Goal: Task Accomplishment & Management: Use online tool/utility

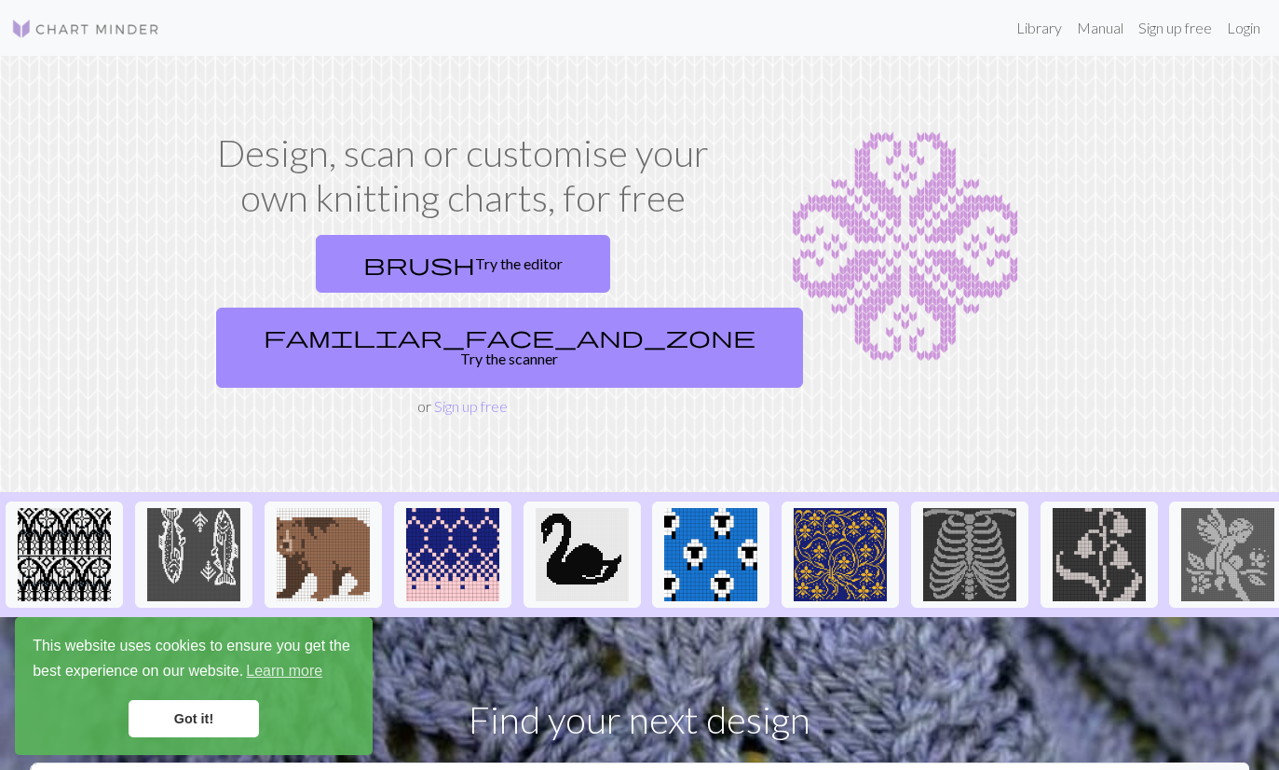
click at [1252, 24] on link "Login" at bounding box center [1244, 27] width 48 height 37
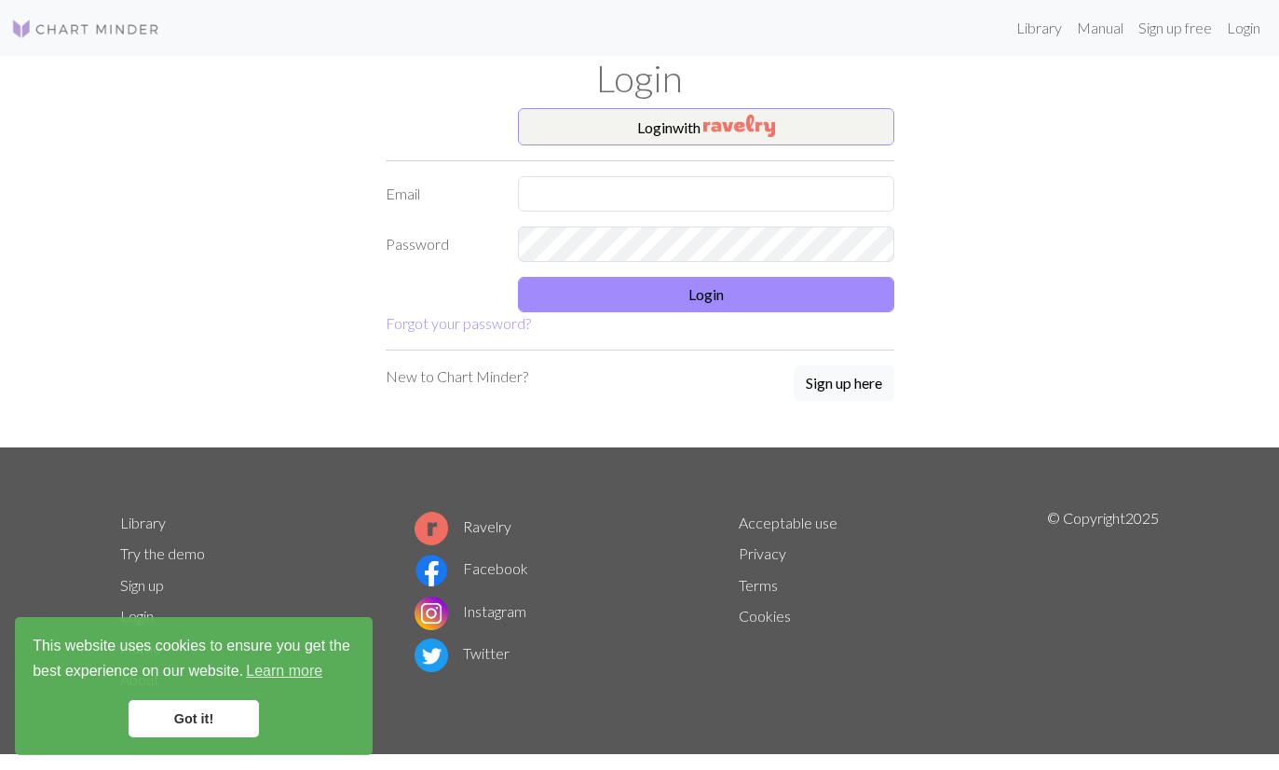
click at [734, 208] on input "text" at bounding box center [706, 193] width 376 height 35
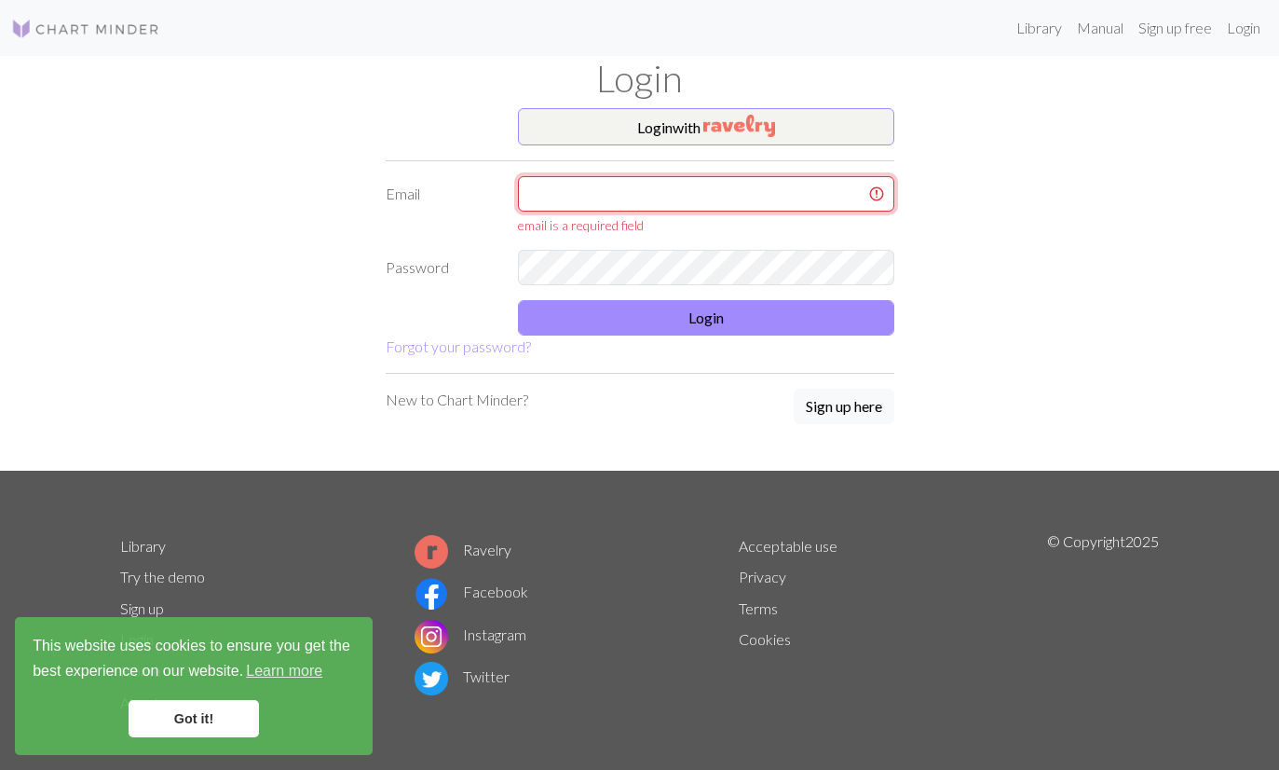
type input "Nattaliapardo57@gmail.com"
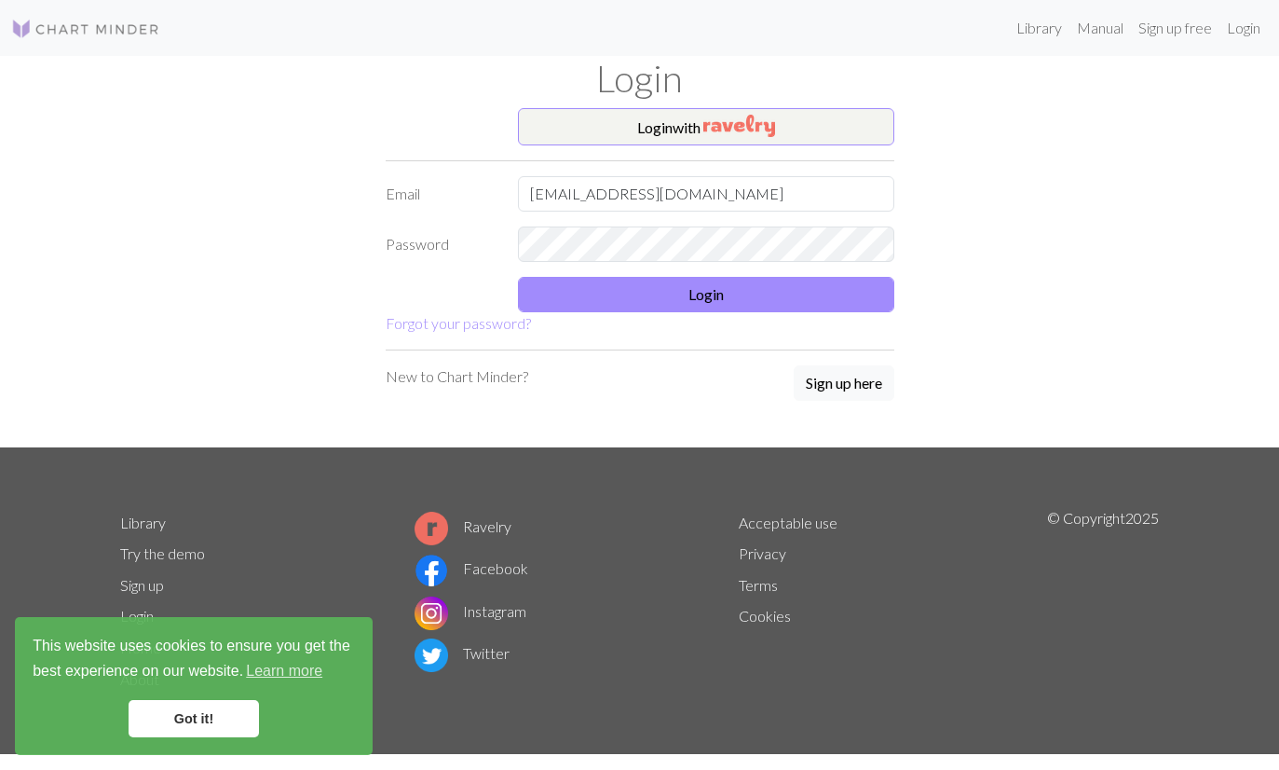
click at [814, 301] on button "Login" at bounding box center [706, 294] width 376 height 35
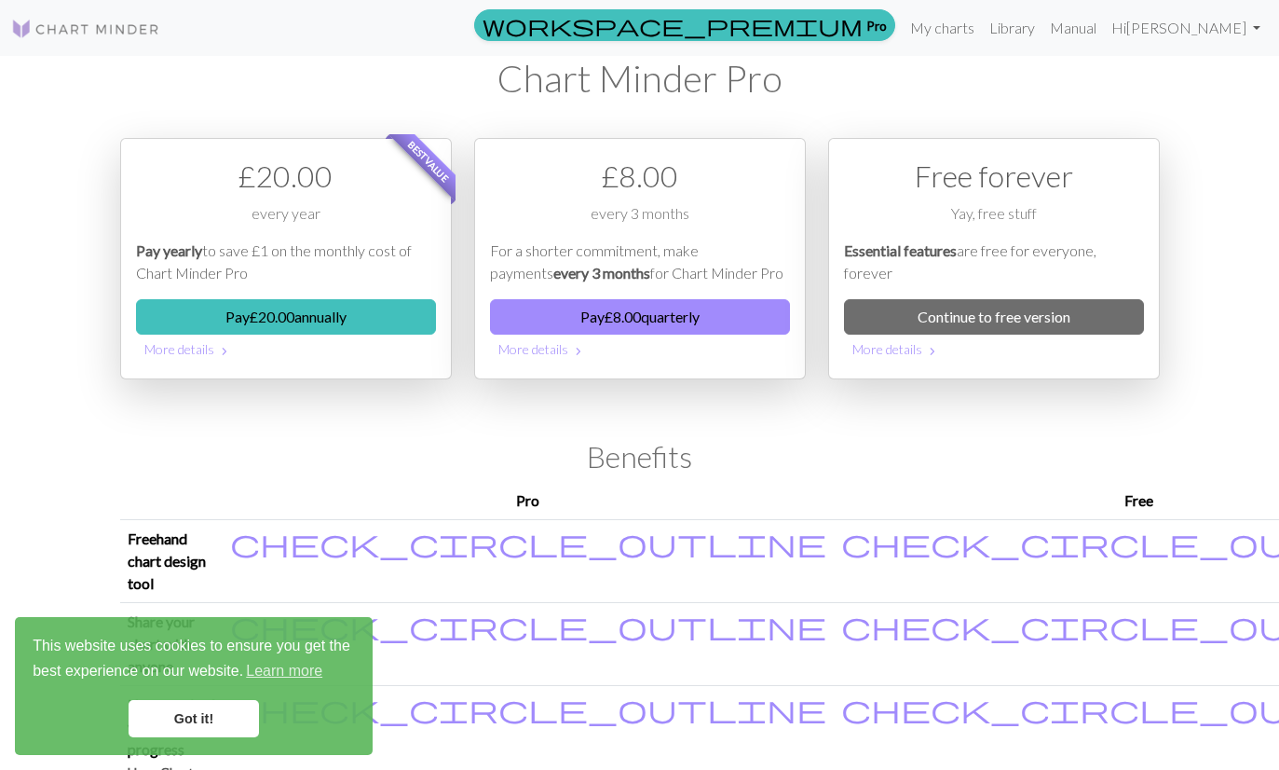
click at [982, 33] on link "My charts" at bounding box center [942, 27] width 79 height 37
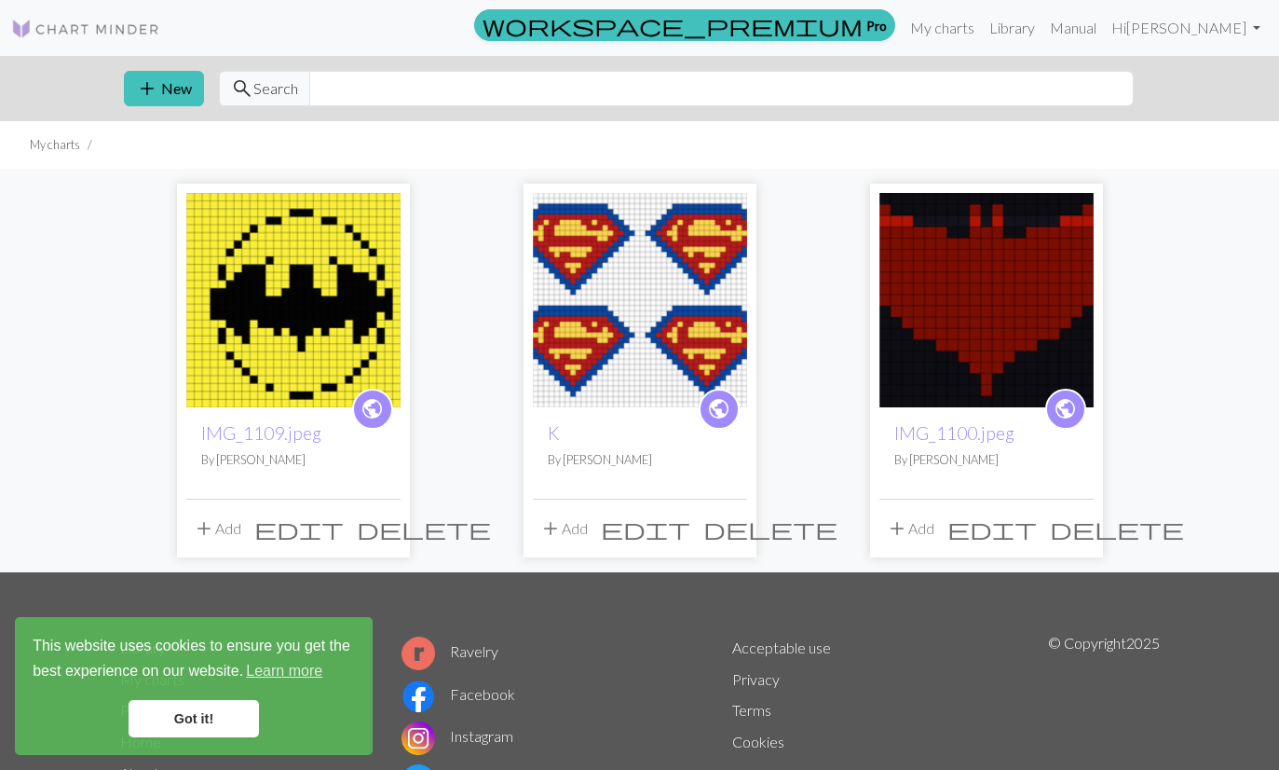
click at [378, 533] on span "delete" at bounding box center [424, 528] width 134 height 26
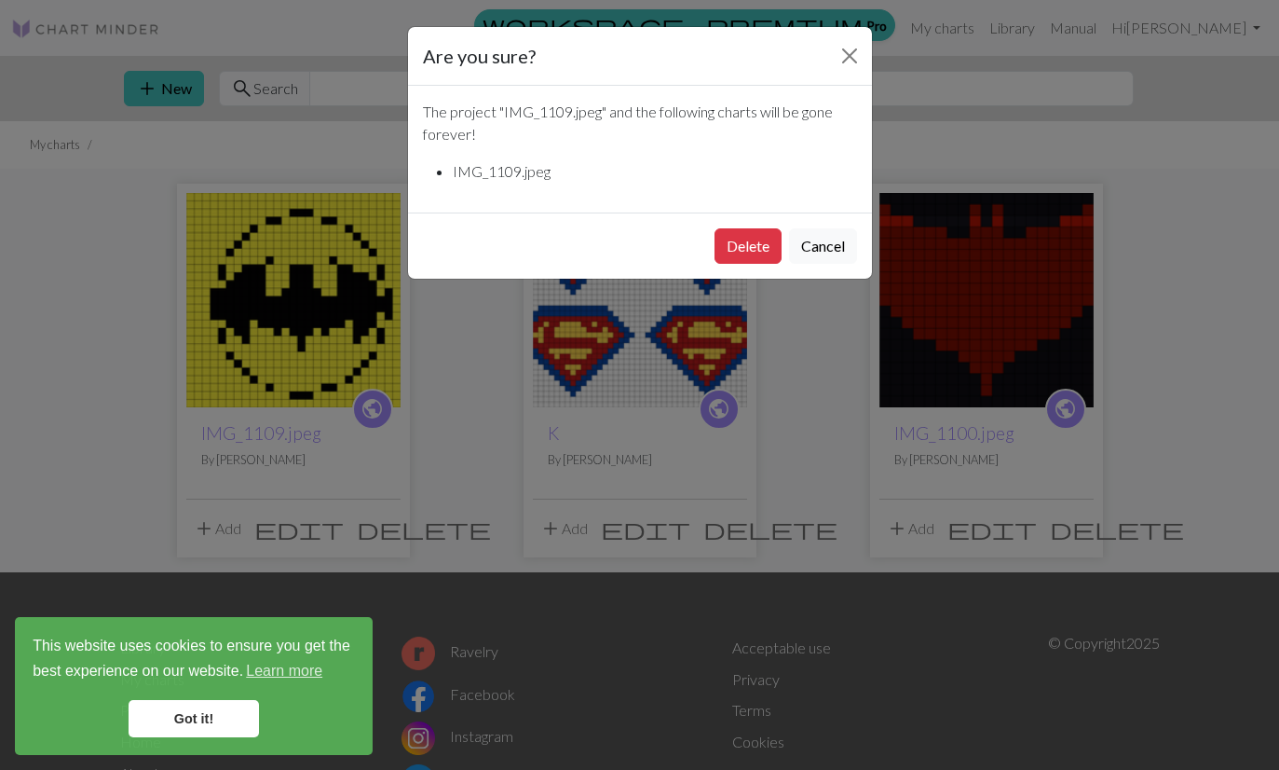
click at [745, 253] on button "Delete" at bounding box center [748, 245] width 67 height 35
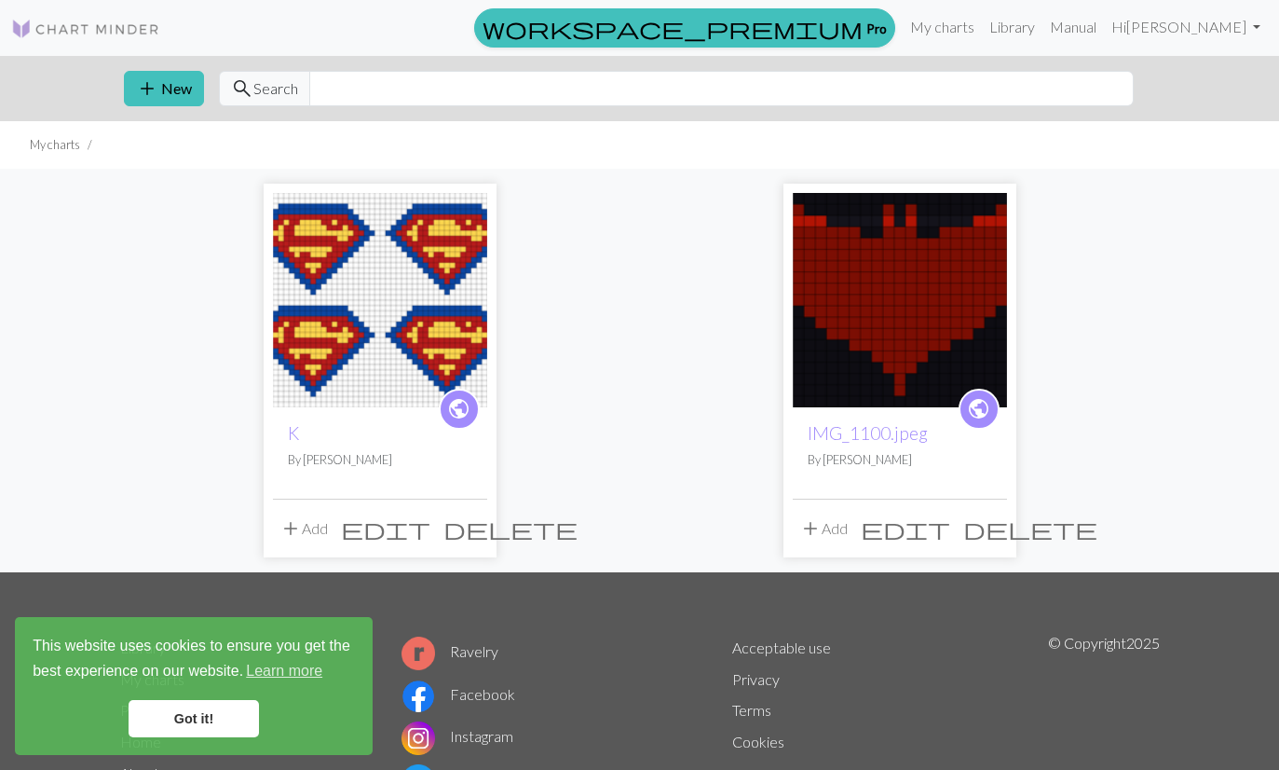
click at [199, 87] on button "add New" at bounding box center [164, 88] width 80 height 35
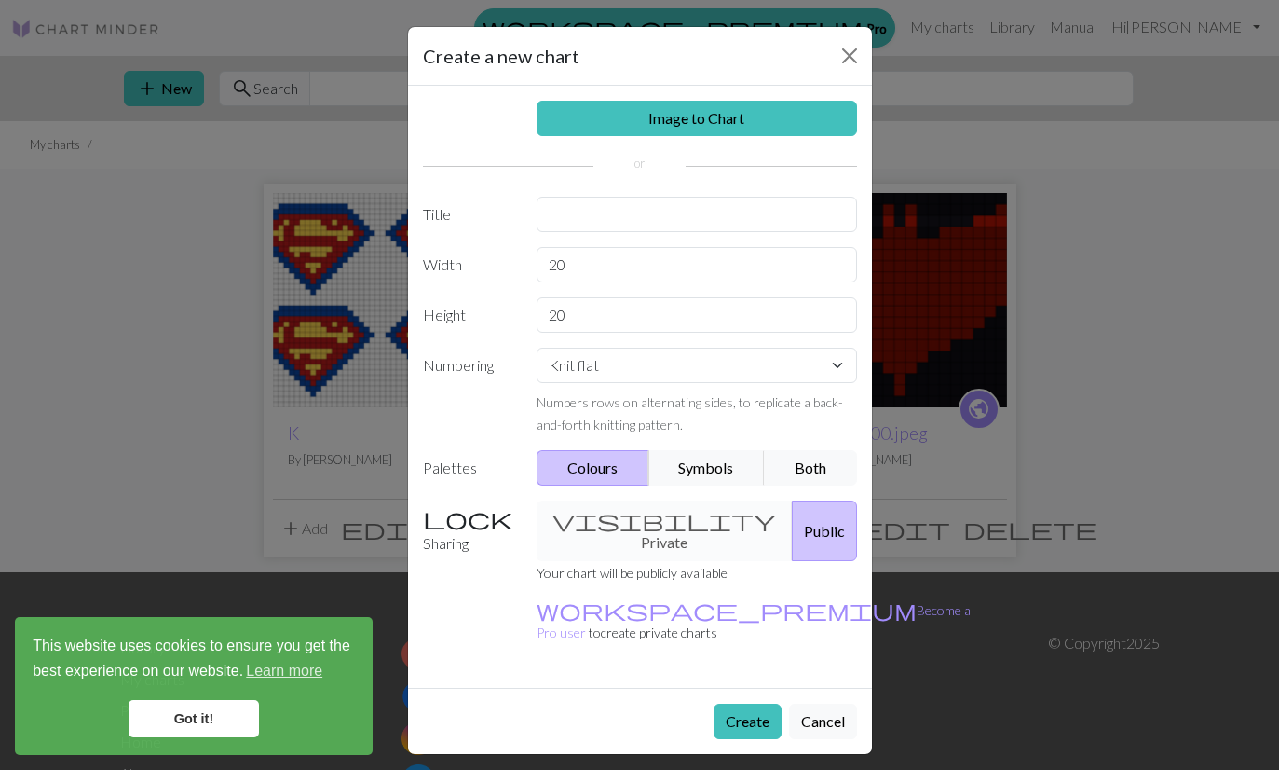
click at [796, 127] on link "Image to Chart" at bounding box center [697, 118] width 321 height 35
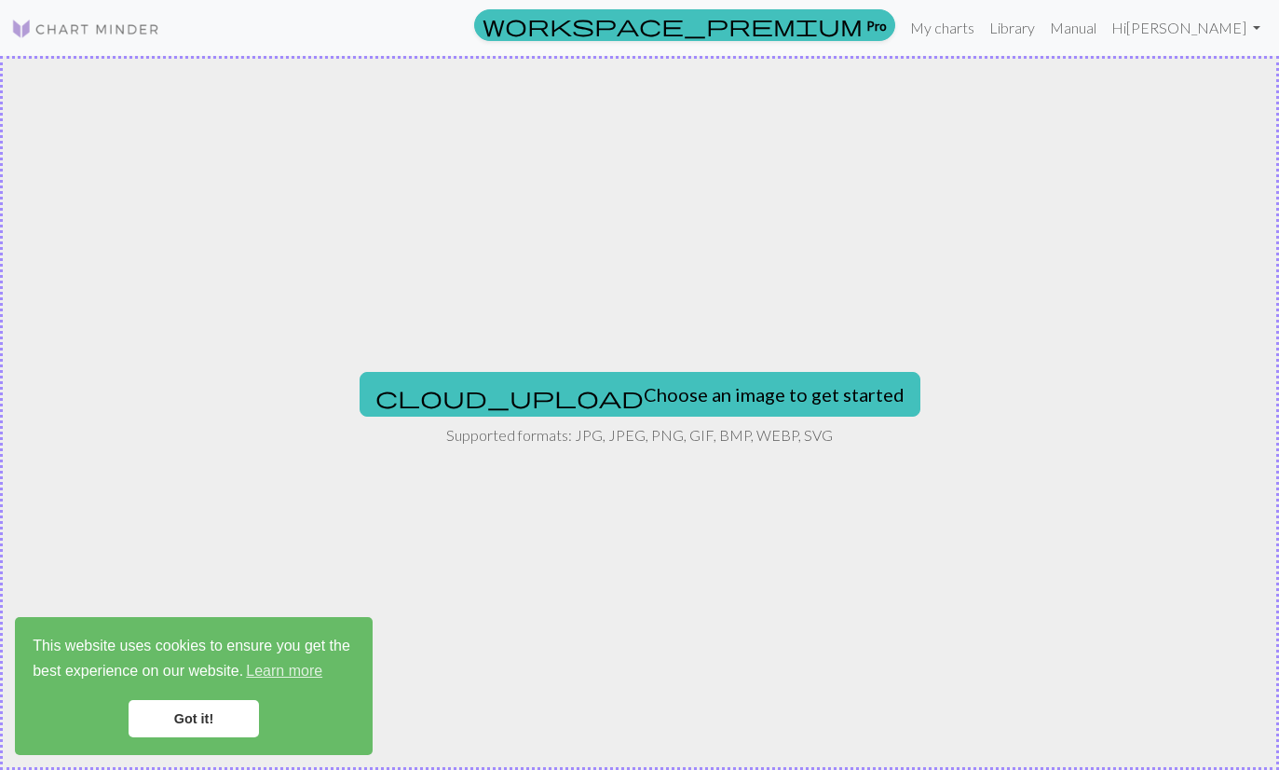
click at [565, 408] on button "cloud_upload Choose an image to get started" at bounding box center [640, 394] width 561 height 45
click at [290, 547] on div "cloud_upload Choose an image to get started Supported formats: JPG, JPEG, PNG, …" at bounding box center [639, 413] width 1279 height 714
click at [577, 403] on button "cloud_upload Choose an image to get started" at bounding box center [640, 394] width 561 height 45
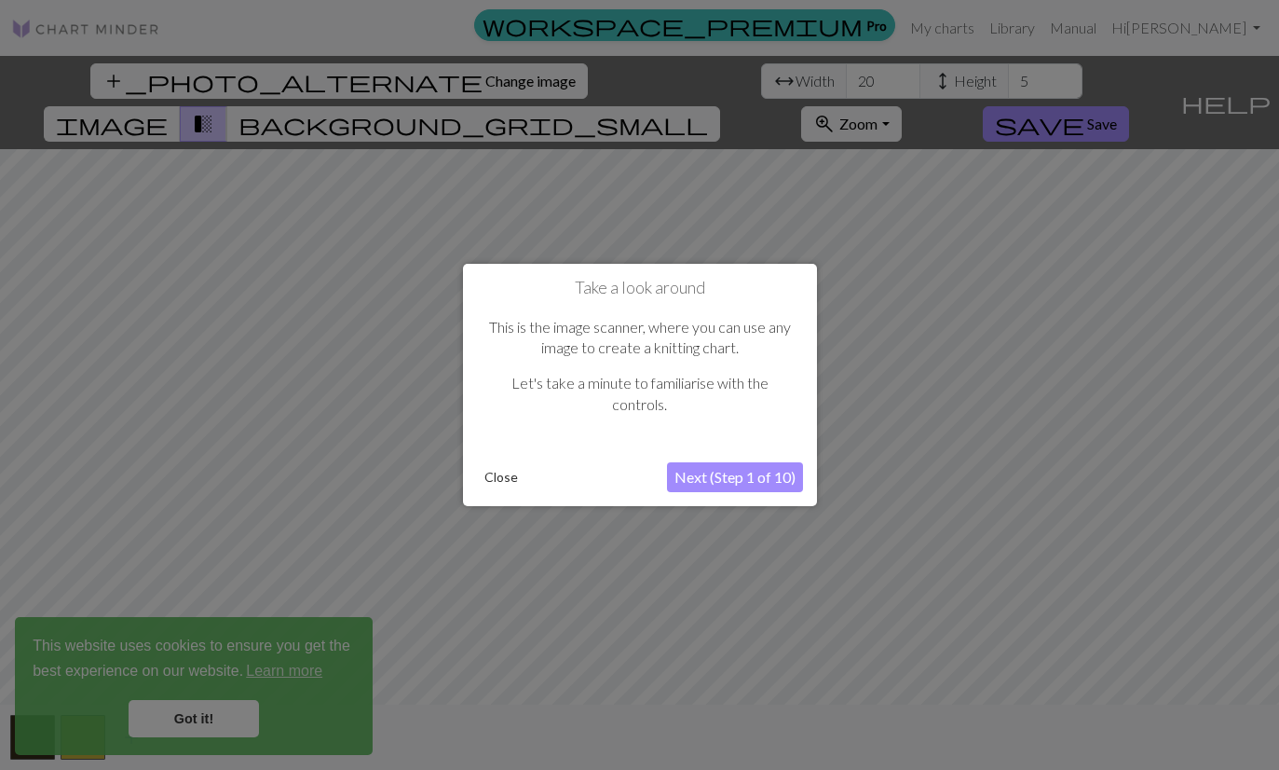
click at [738, 472] on button "Next (Step 1 of 10)" at bounding box center [735, 477] width 136 height 30
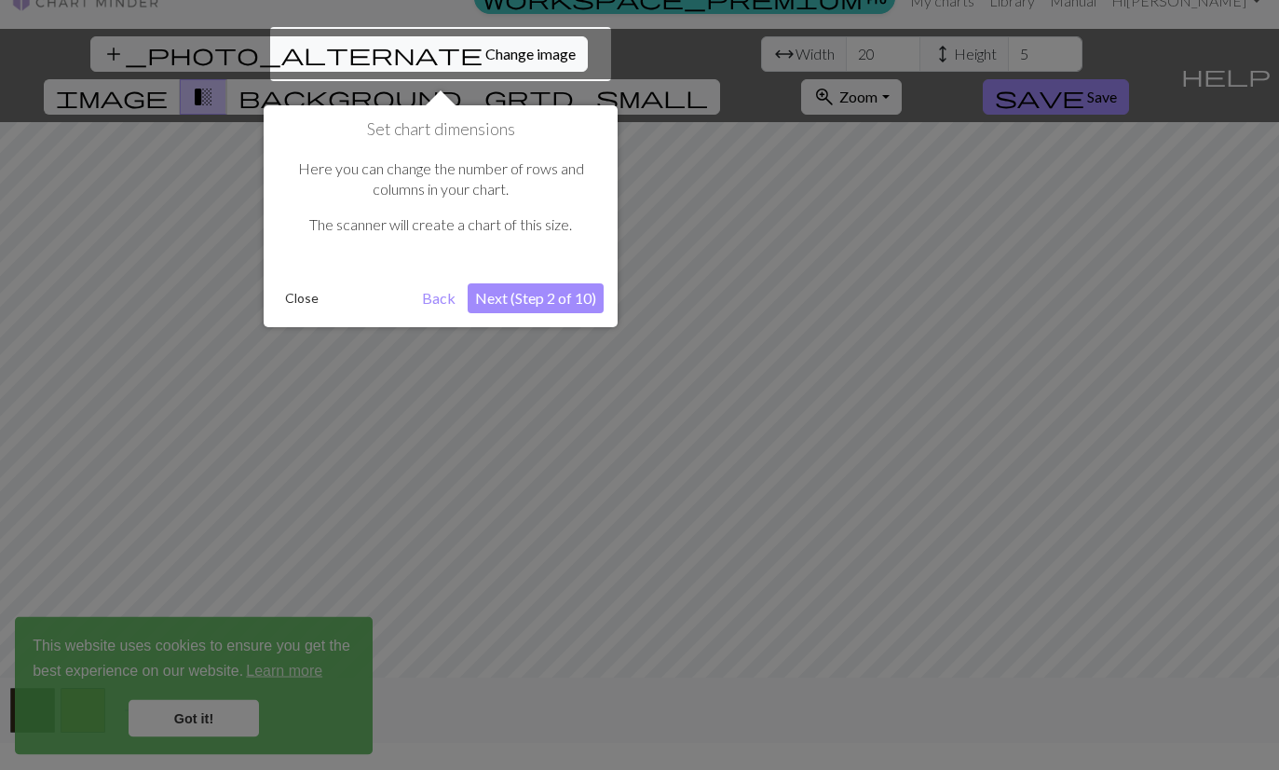
scroll to position [35, 0]
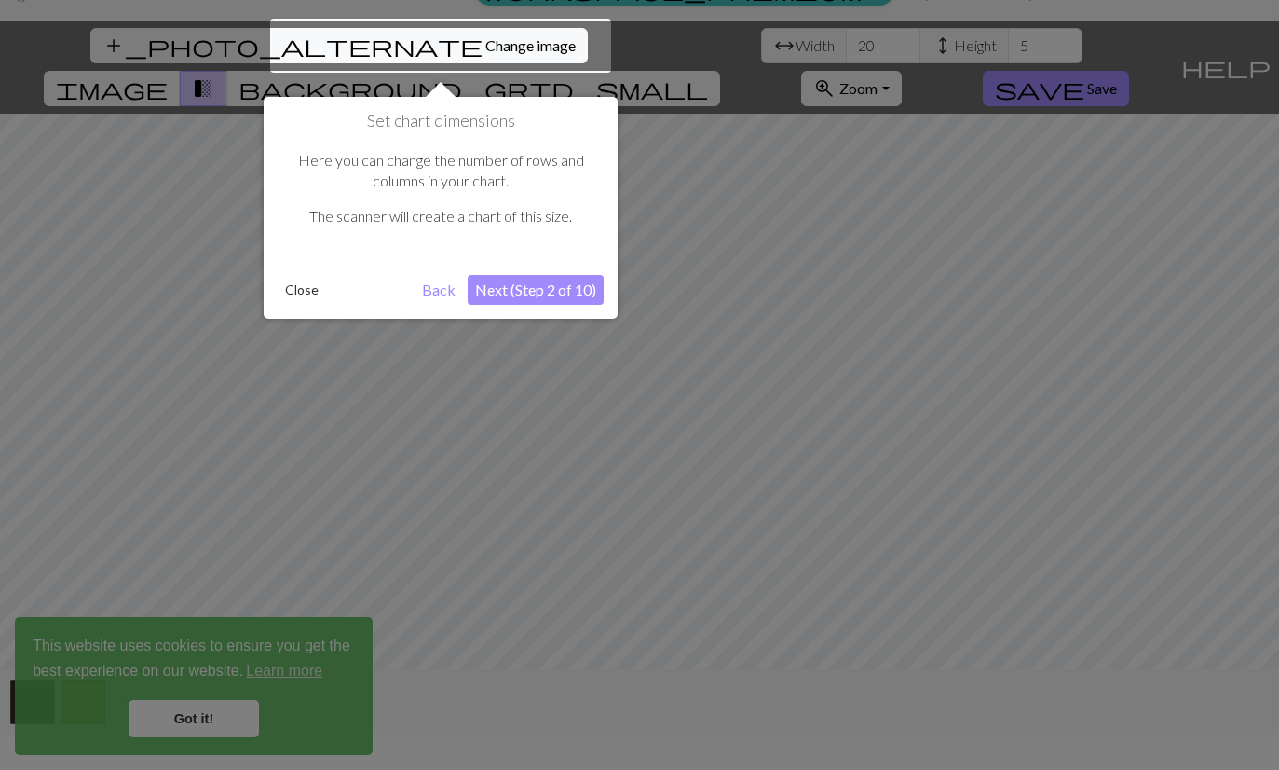
click at [568, 290] on button "Next (Step 2 of 10)" at bounding box center [536, 290] width 136 height 30
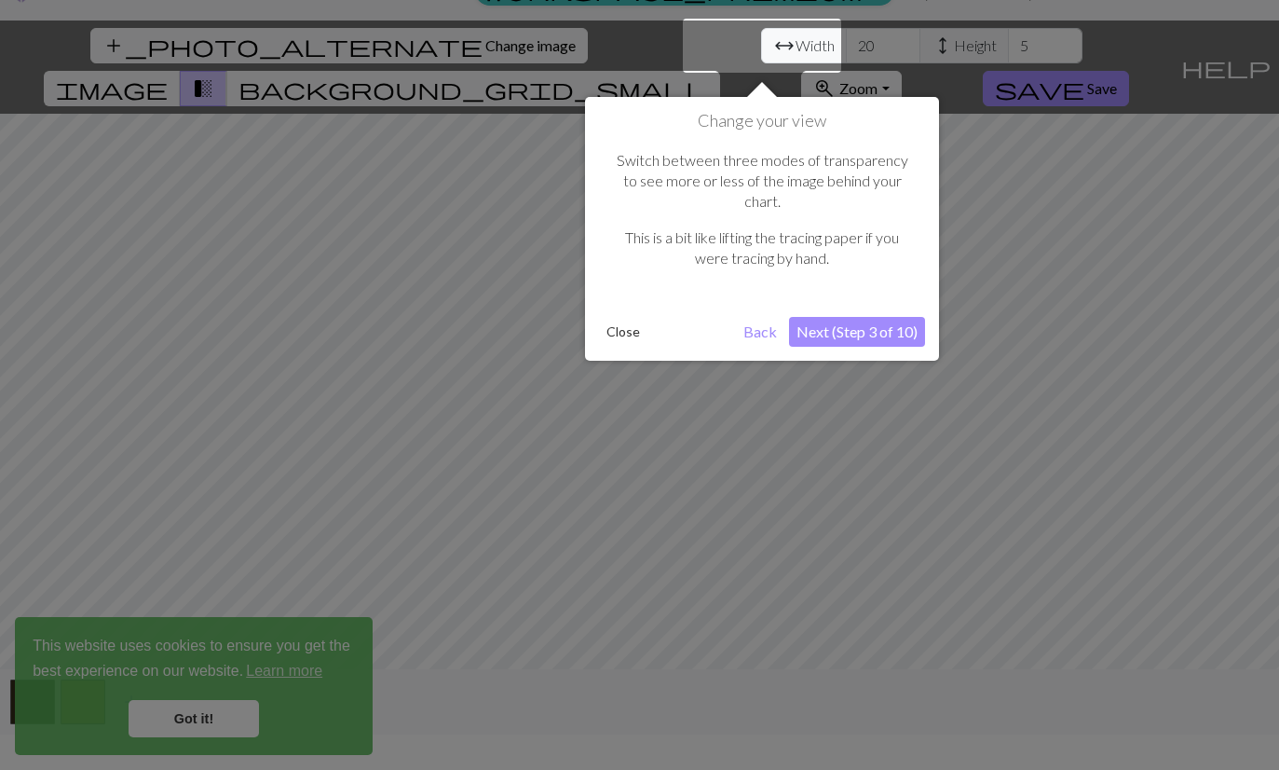
click at [832, 317] on button "Next (Step 3 of 10)" at bounding box center [857, 332] width 136 height 30
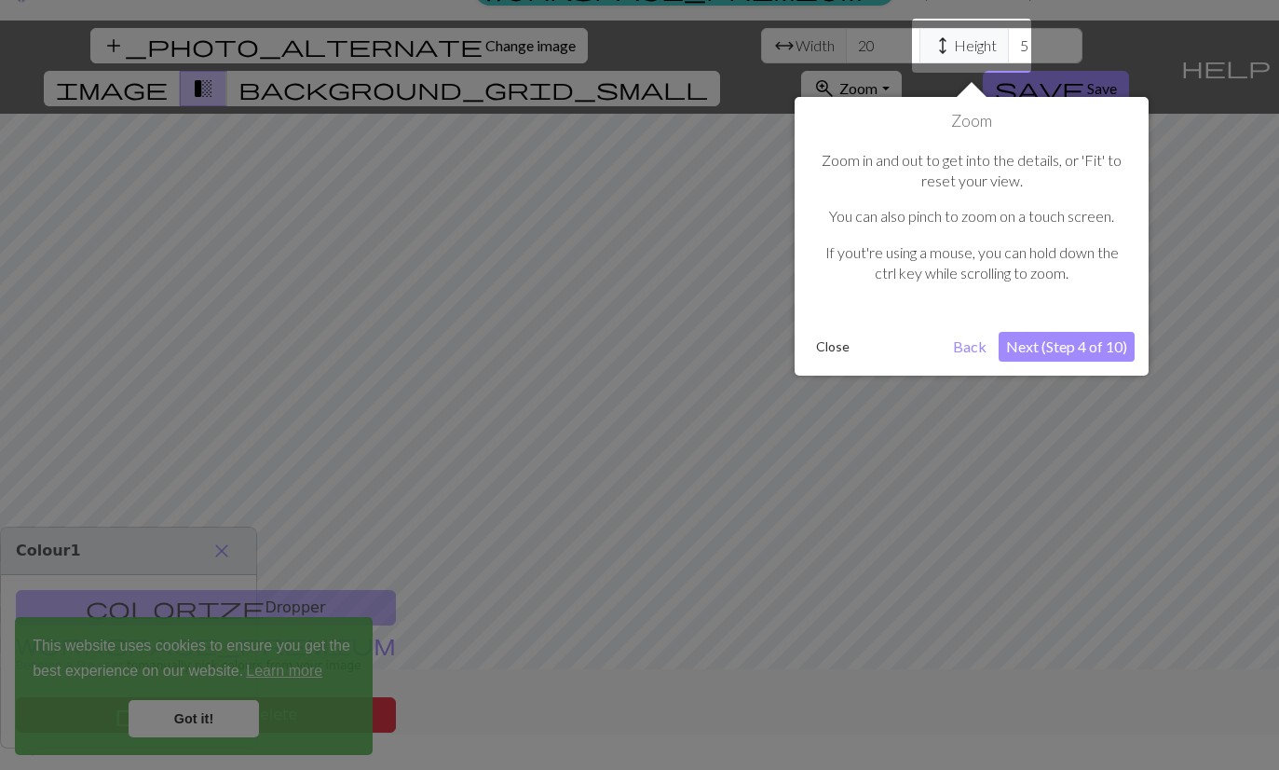
click at [1031, 325] on div "Zoom Zoom in and out to get into the details, or 'Fit' to reset your view. You …" at bounding box center [972, 236] width 354 height 279
click at [1060, 347] on button "Next (Step 4 of 10)" at bounding box center [1067, 347] width 136 height 30
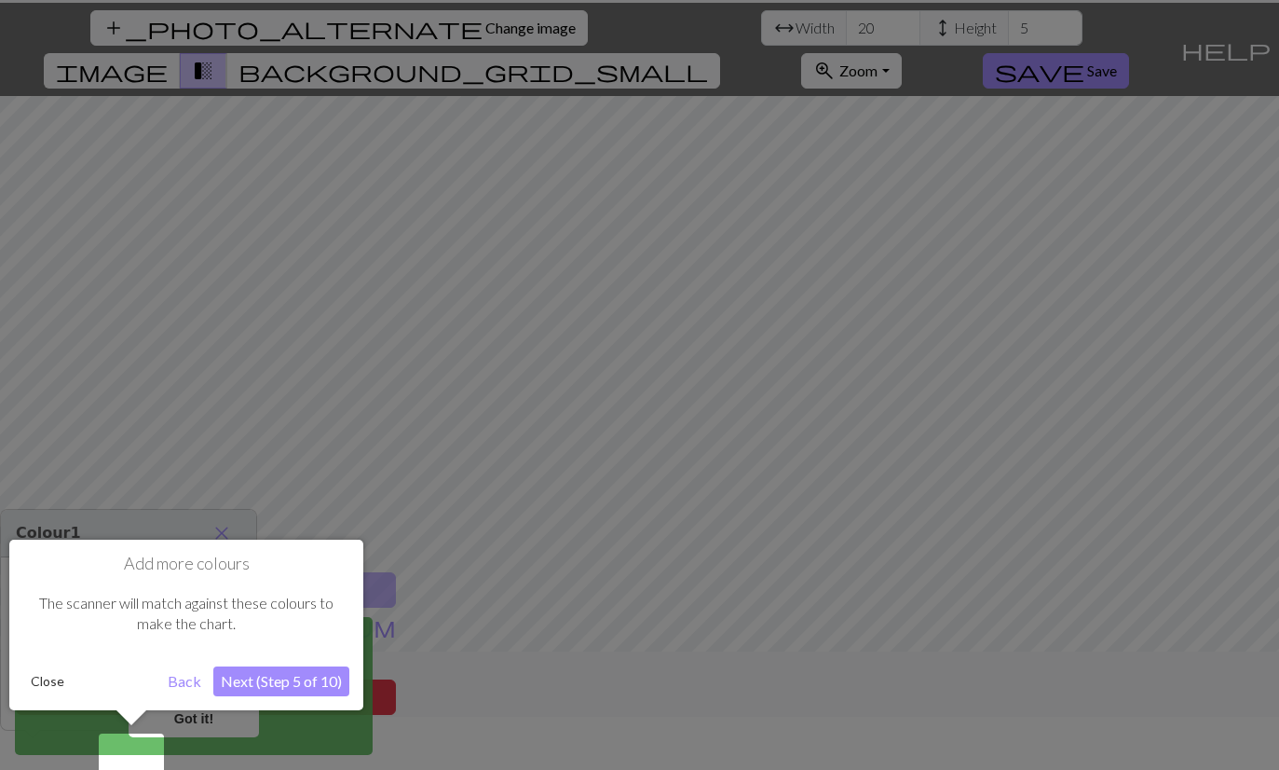
scroll to position [76, 0]
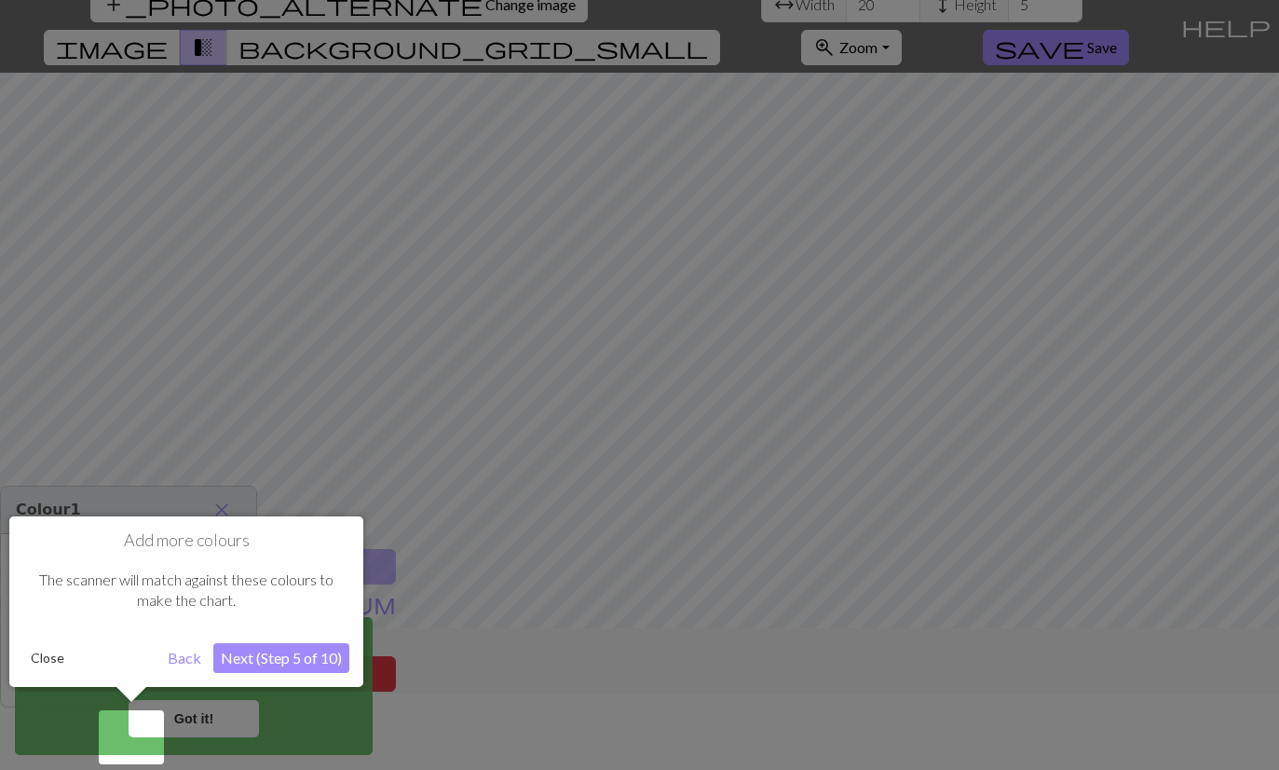
click at [302, 655] on button "Next (Step 5 of 10)" at bounding box center [281, 658] width 136 height 30
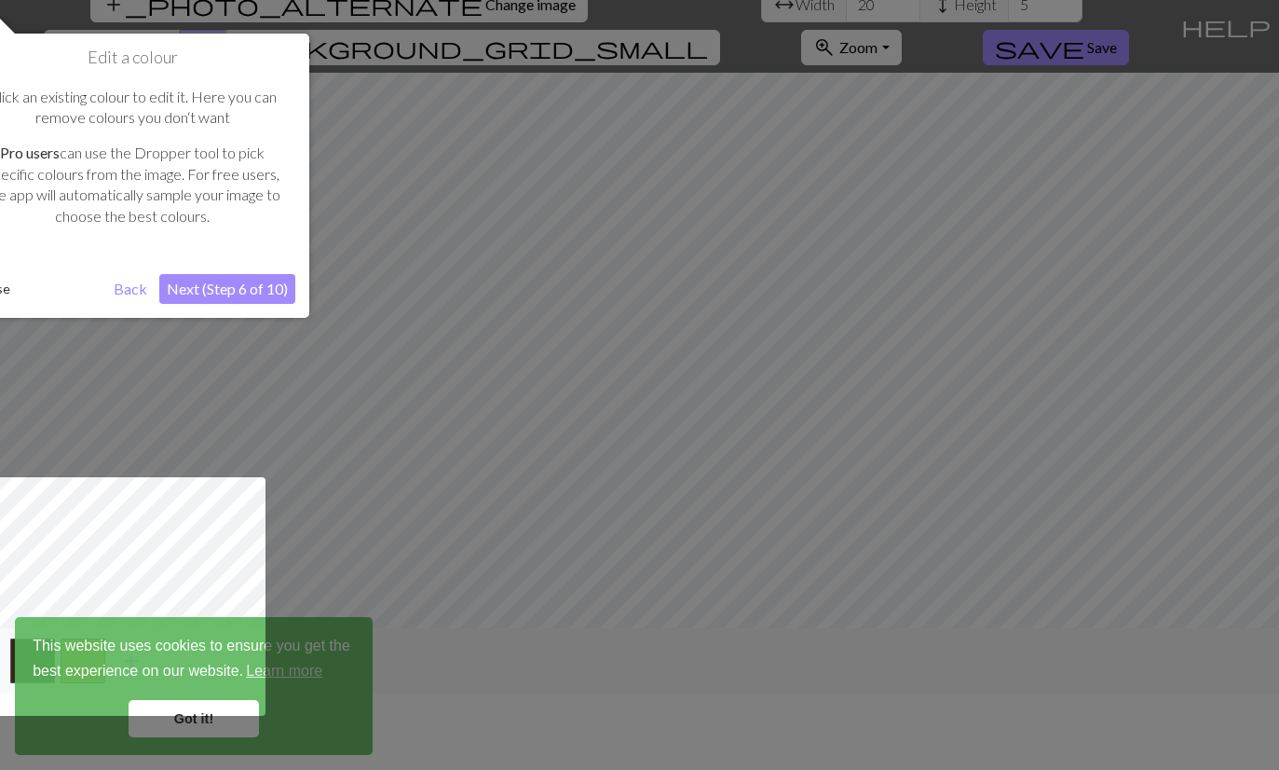
click at [272, 295] on button "Next (Step 6 of 10)" at bounding box center [227, 289] width 136 height 30
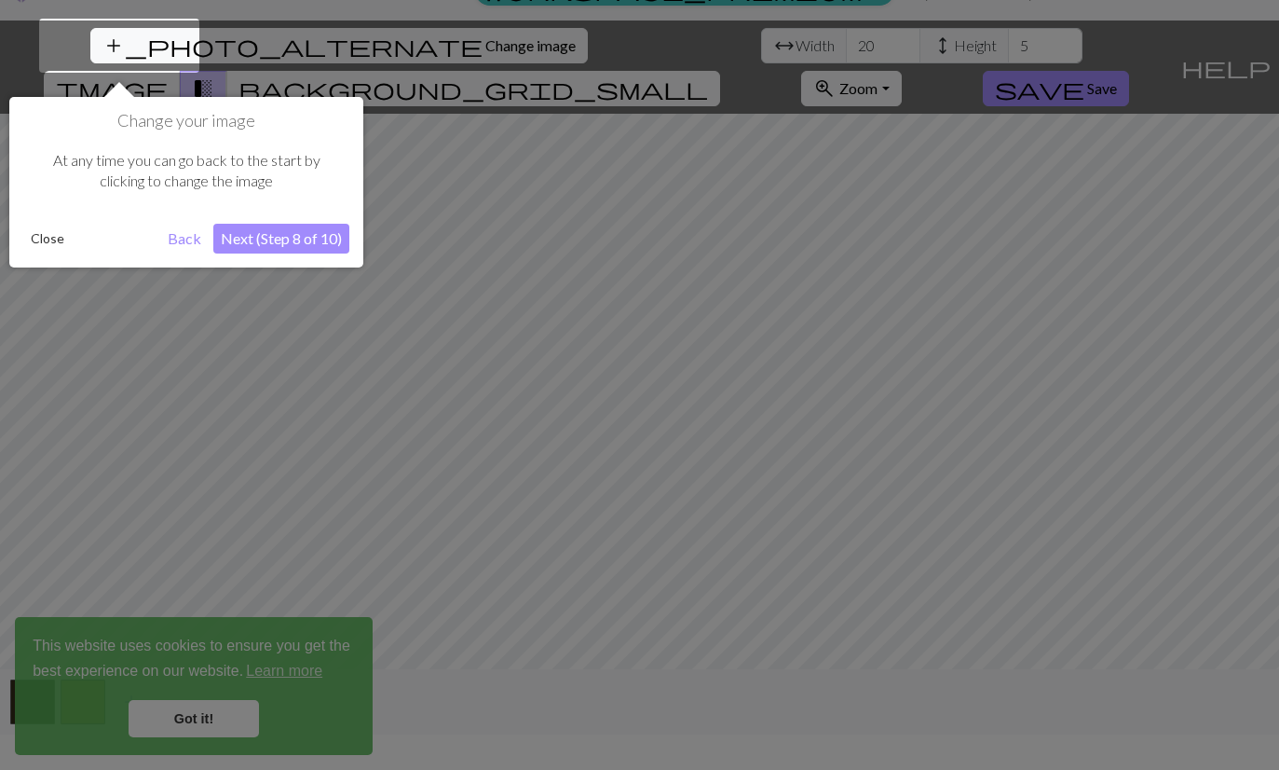
click at [321, 242] on button "Next (Step 8 of 10)" at bounding box center [281, 239] width 136 height 30
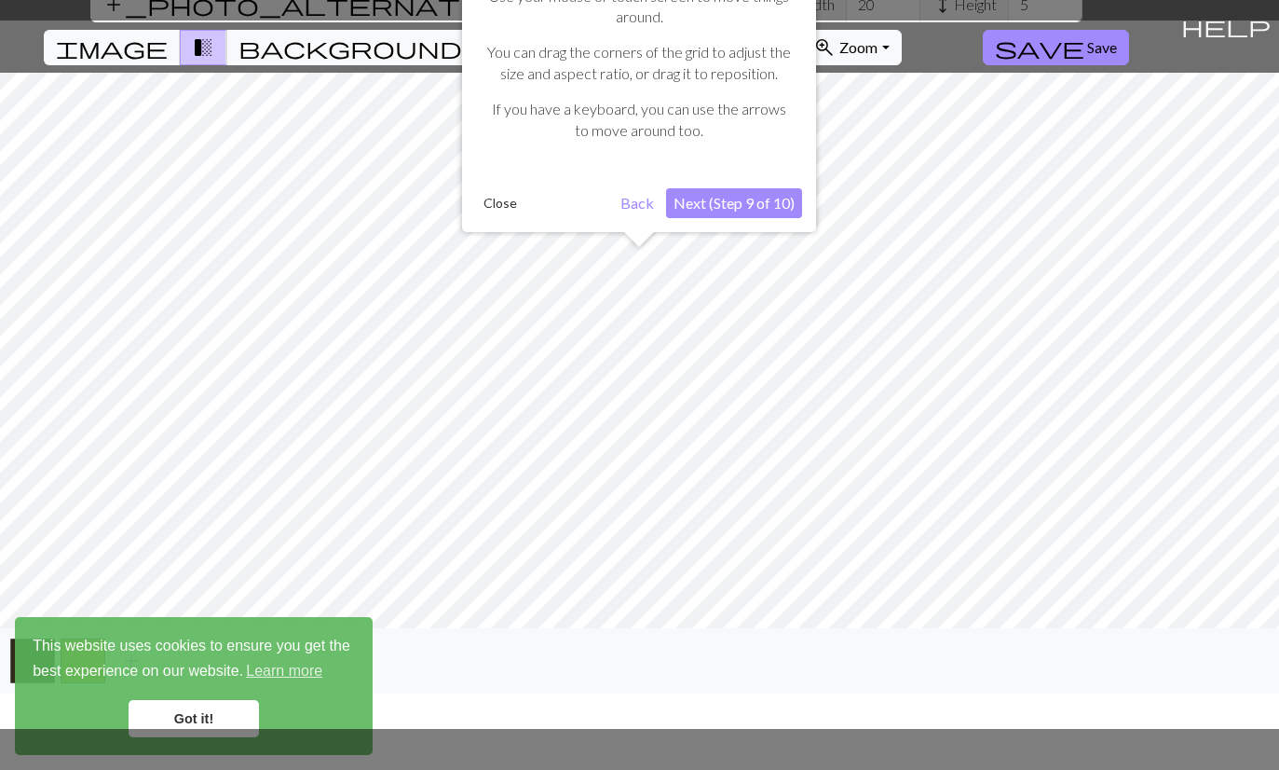
click at [746, 201] on button "Next (Step 9 of 10)" at bounding box center [734, 203] width 136 height 30
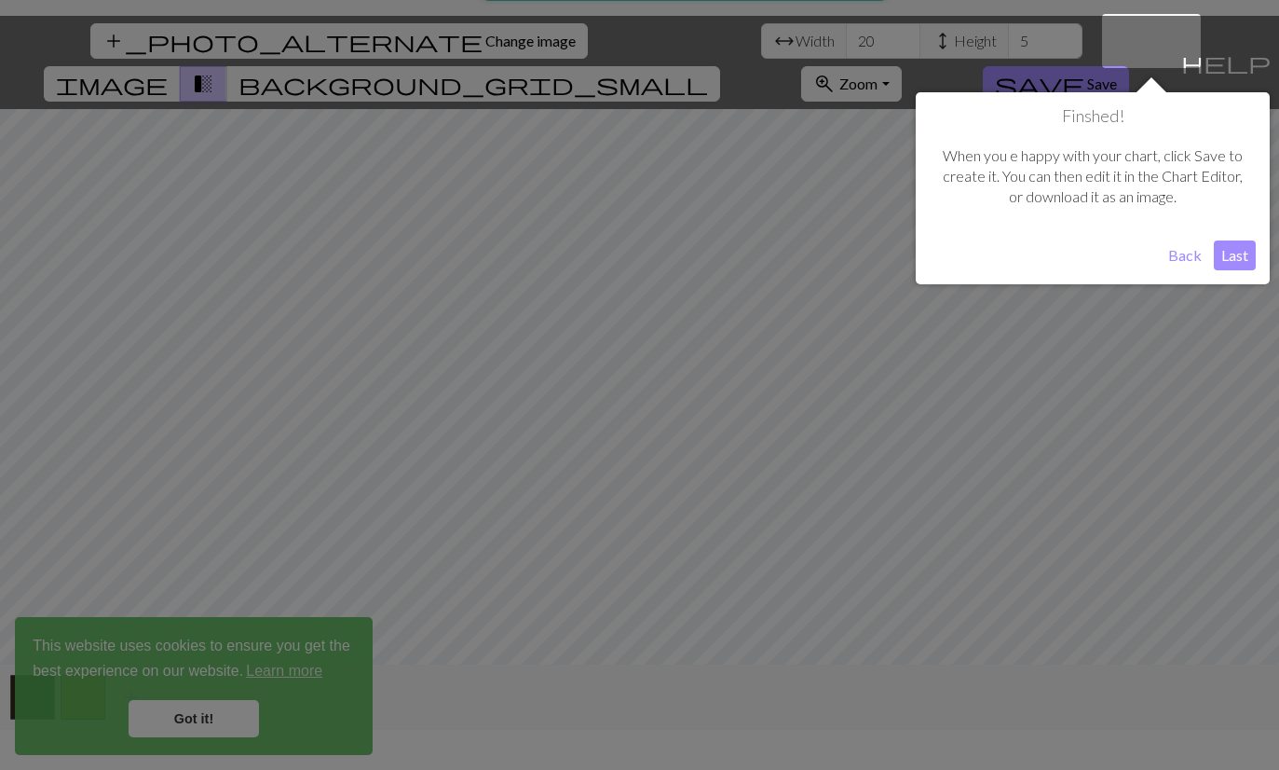
scroll to position [35, 0]
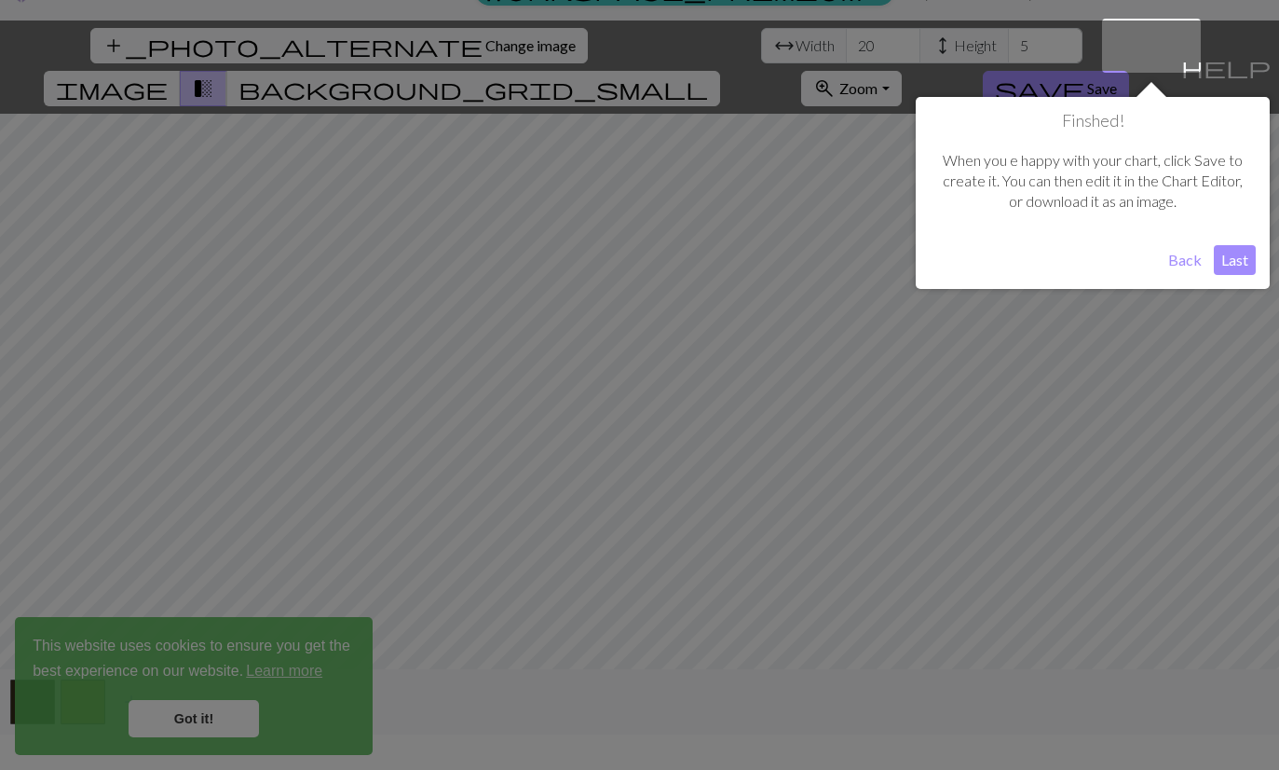
click at [1242, 260] on button "Last" at bounding box center [1235, 260] width 42 height 30
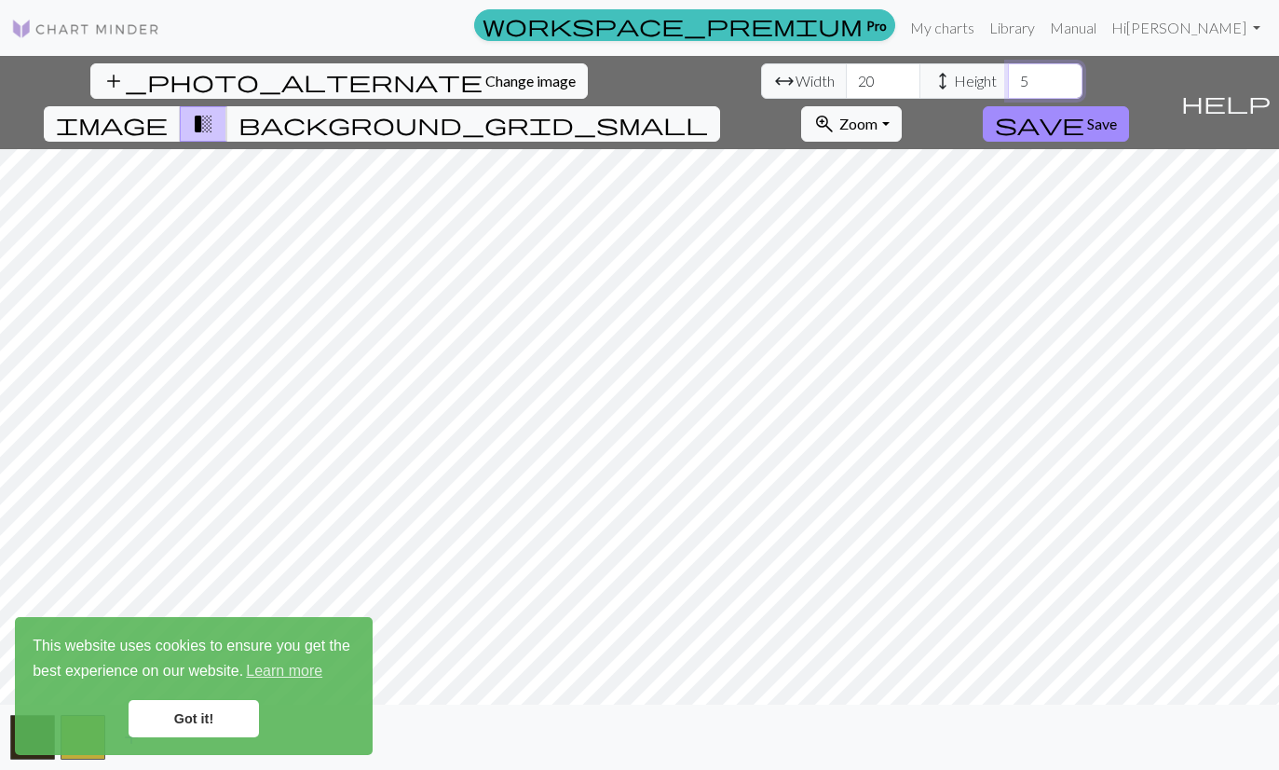
click at [1008, 63] on input "5" at bounding box center [1045, 80] width 75 height 35
type input "15"
click at [846, 63] on input "20" at bounding box center [883, 80] width 75 height 35
type input "2"
type input "51"
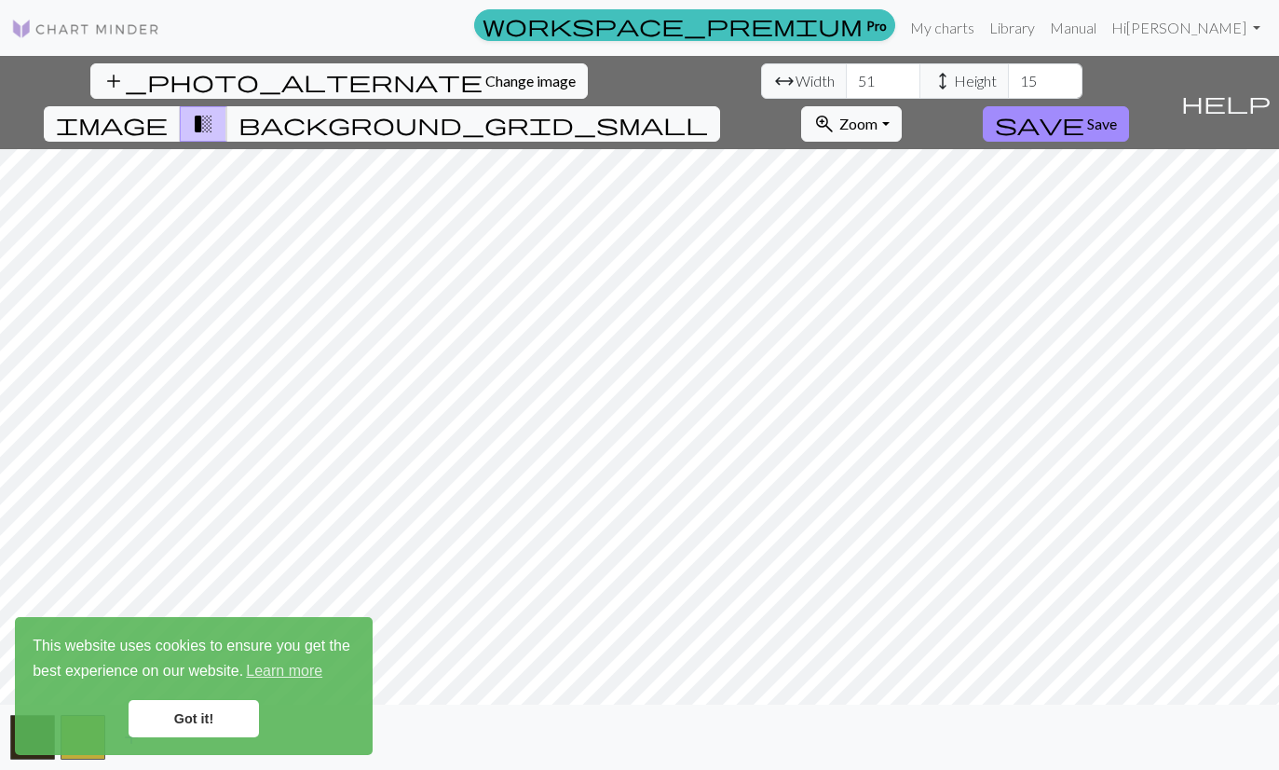
click at [1117, 115] on span "Save" at bounding box center [1102, 124] width 30 height 18
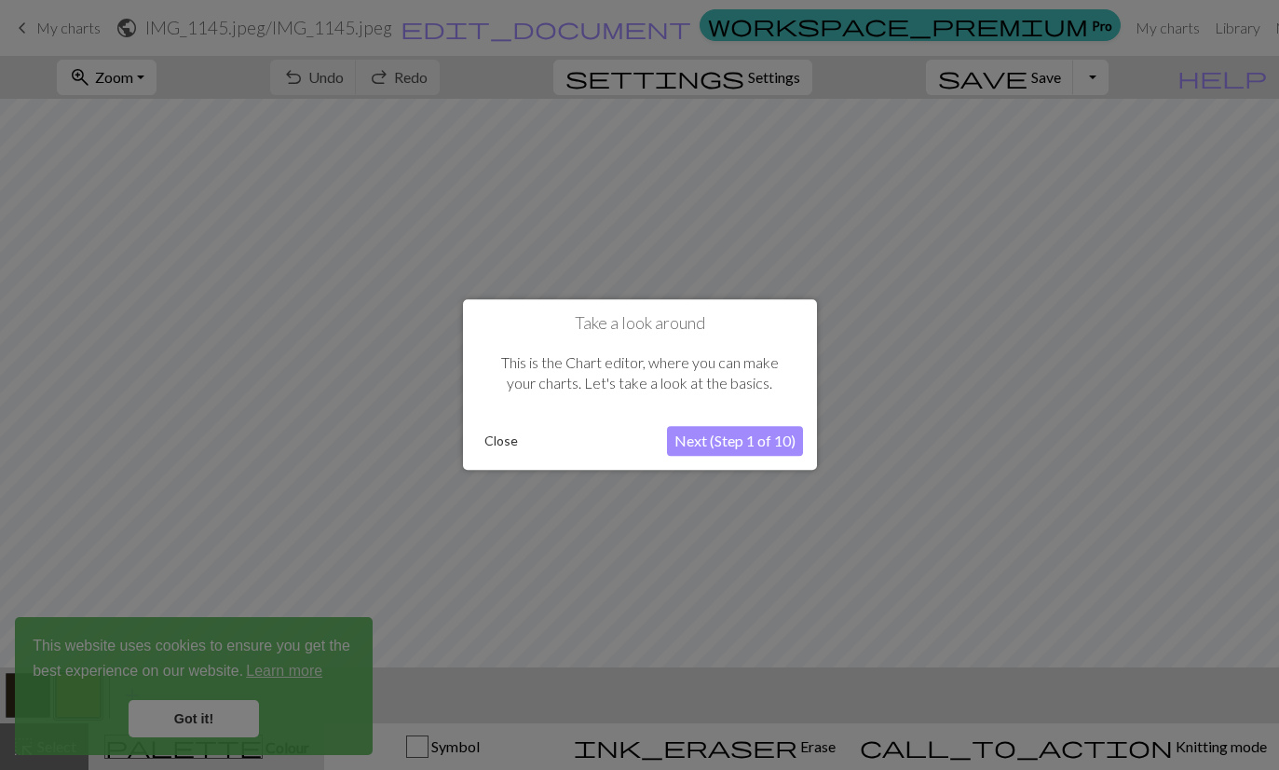
click at [719, 447] on button "Next (Step 1 of 10)" at bounding box center [735, 442] width 136 height 30
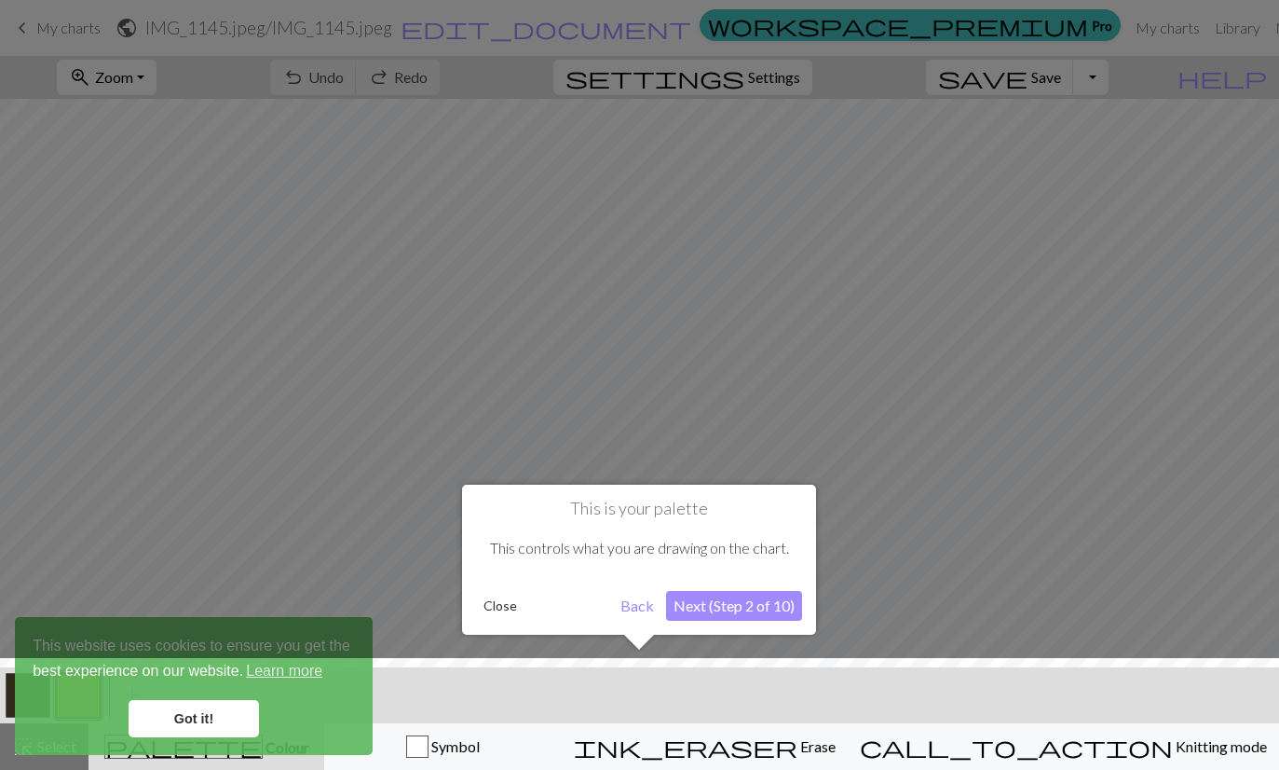
click at [723, 606] on button "Next (Step 2 of 10)" at bounding box center [734, 606] width 136 height 30
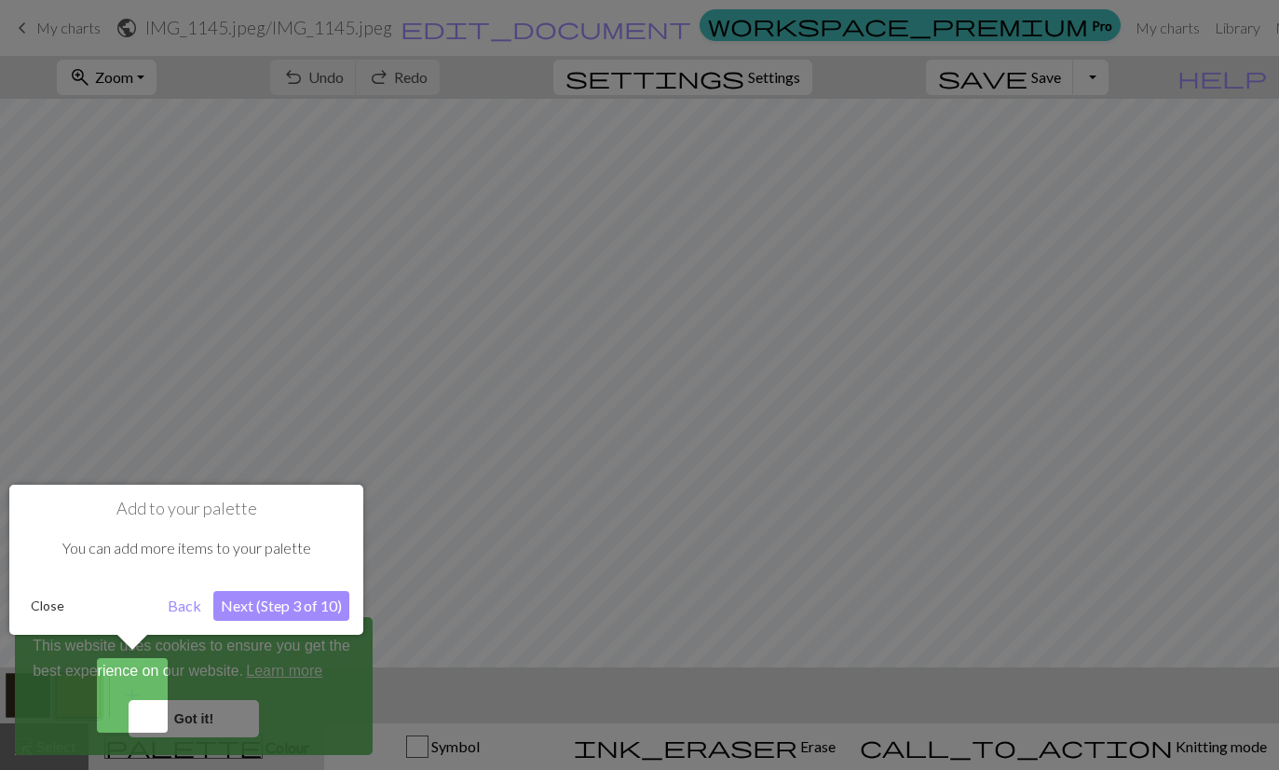
click at [286, 604] on button "Next (Step 3 of 10)" at bounding box center [281, 606] width 136 height 30
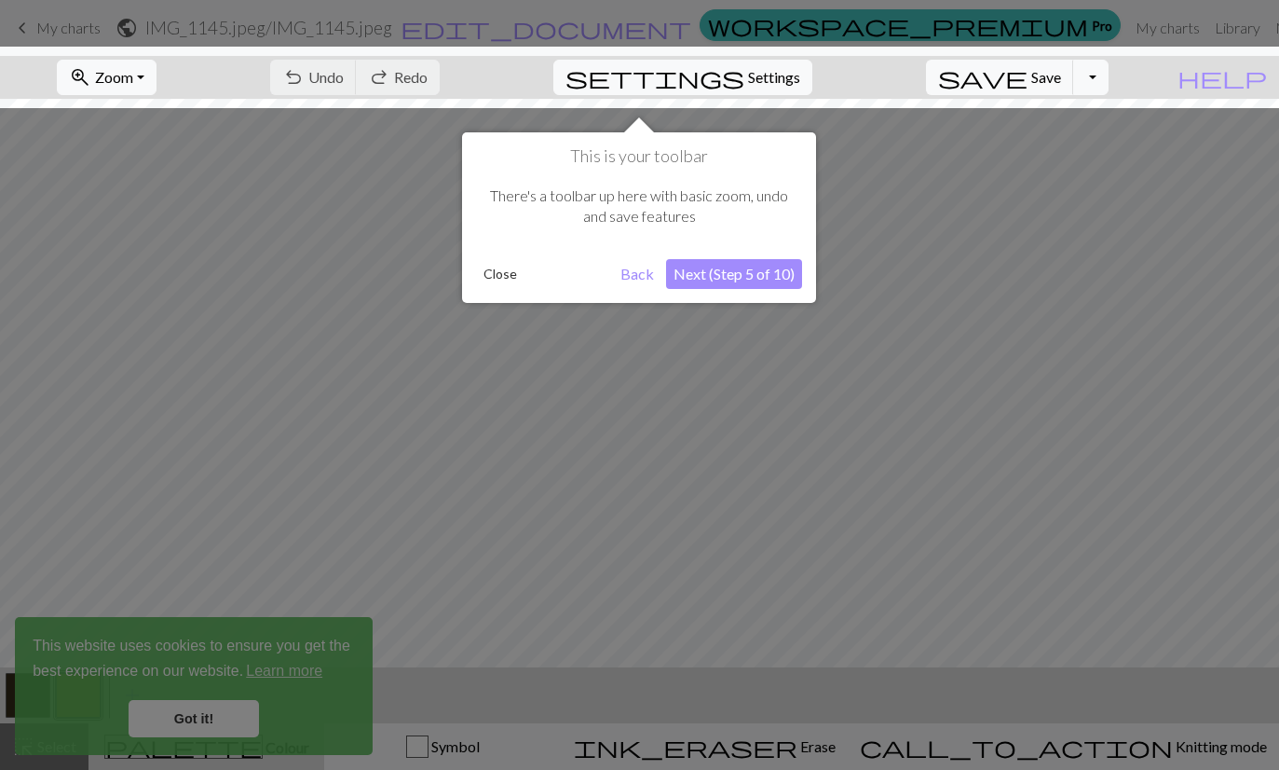
click at [631, 275] on button "Back" at bounding box center [637, 274] width 48 height 30
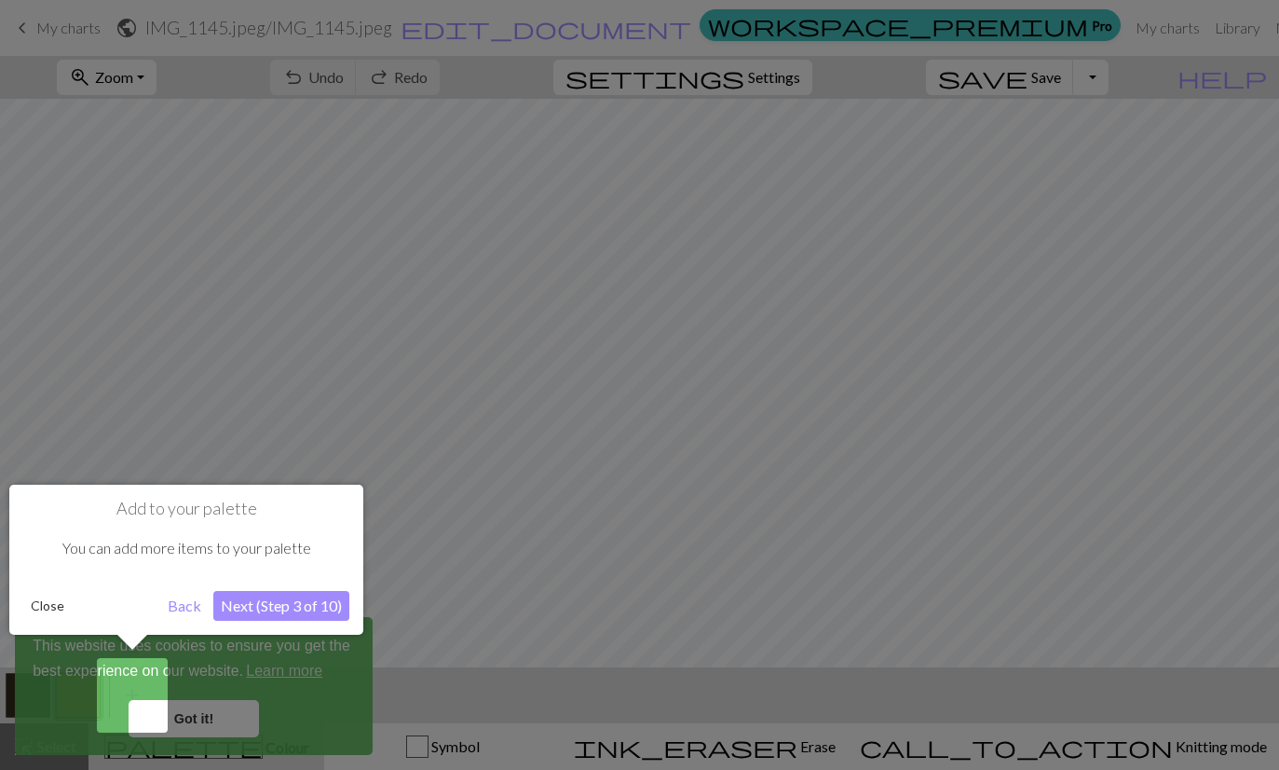
click at [184, 612] on button "Back" at bounding box center [184, 606] width 48 height 30
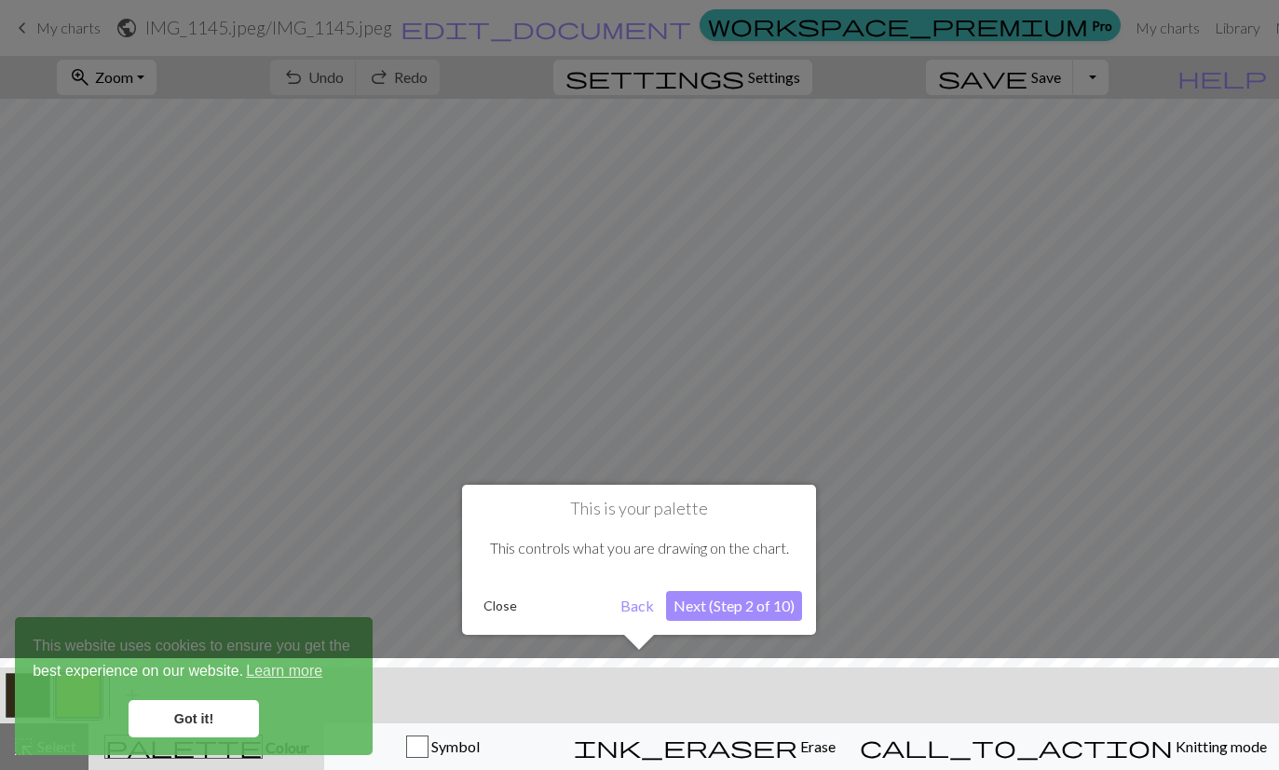
click at [500, 607] on button "Close" at bounding box center [500, 606] width 48 height 28
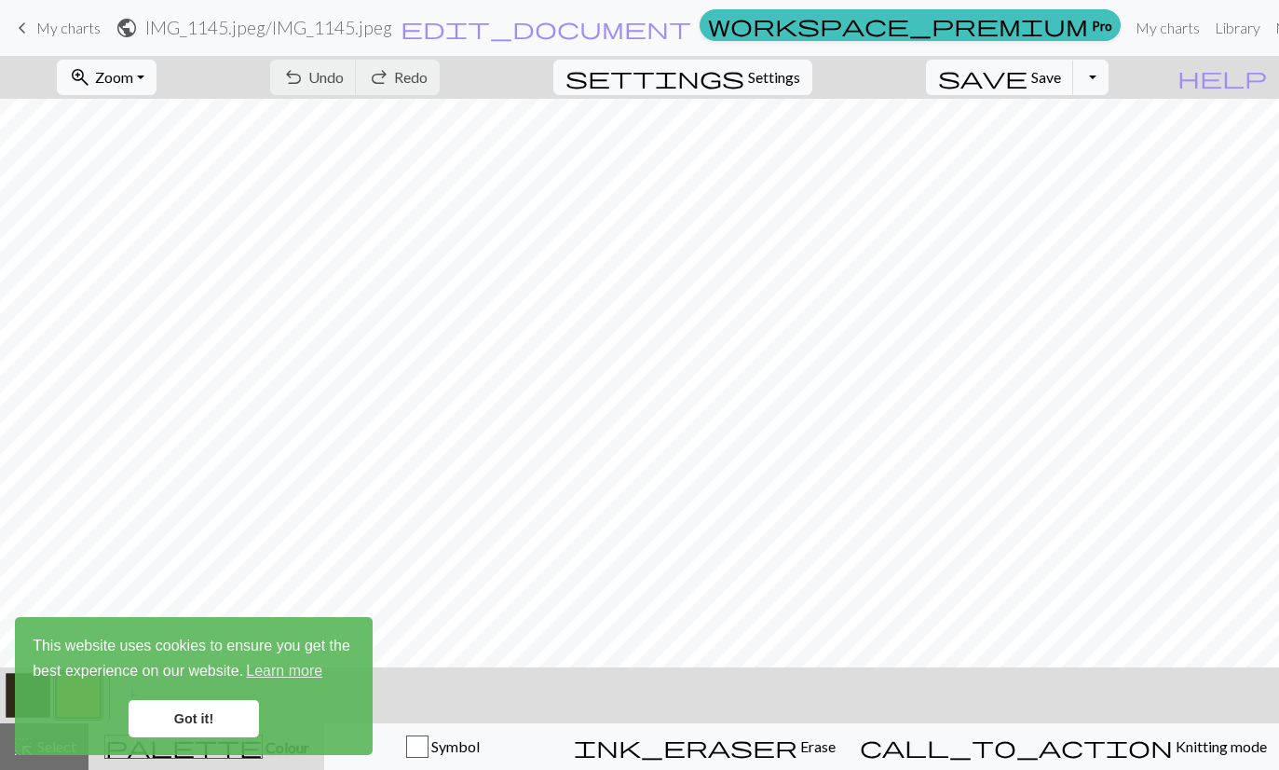
click at [213, 728] on link "Got it!" at bounding box center [194, 718] width 130 height 37
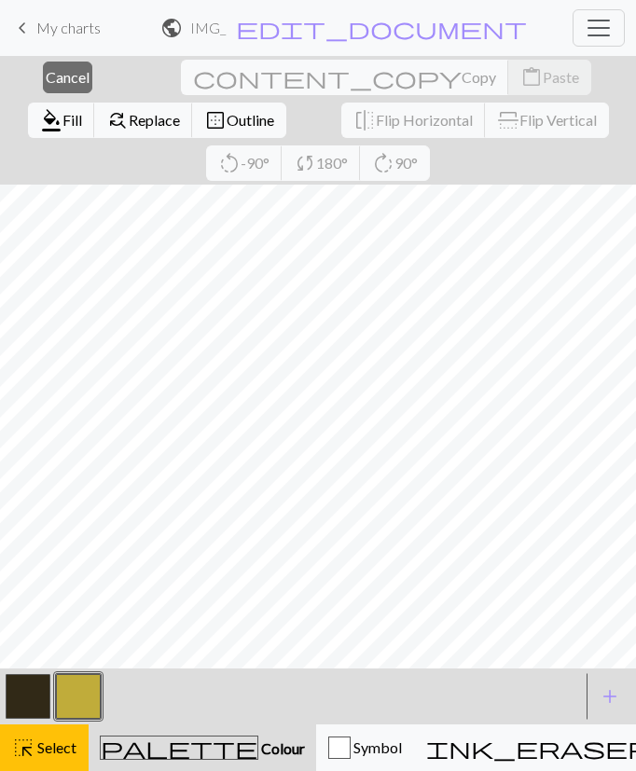
scroll to position [0, 632]
click at [59, 749] on span "Select" at bounding box center [55, 747] width 42 height 18
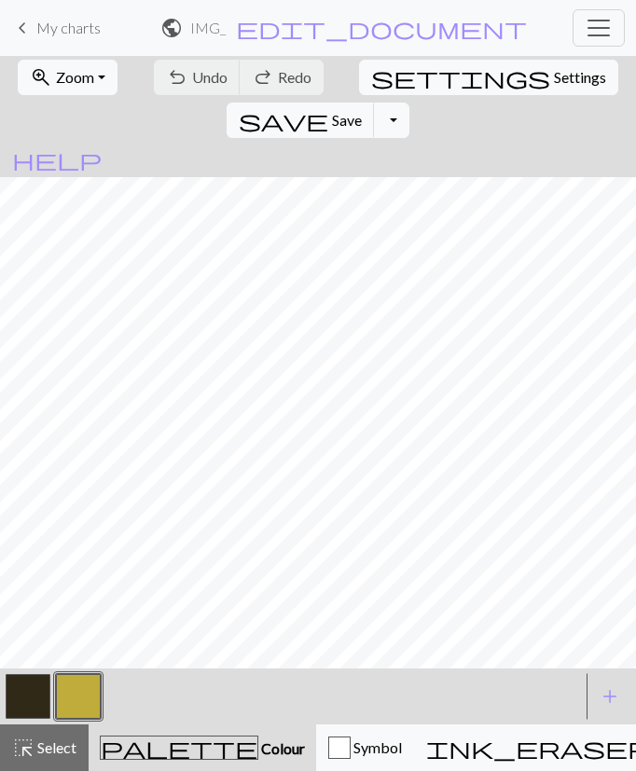
click at [36, 692] on button "button" at bounding box center [28, 696] width 45 height 45
click at [34, 703] on button "button" at bounding box center [28, 696] width 45 height 45
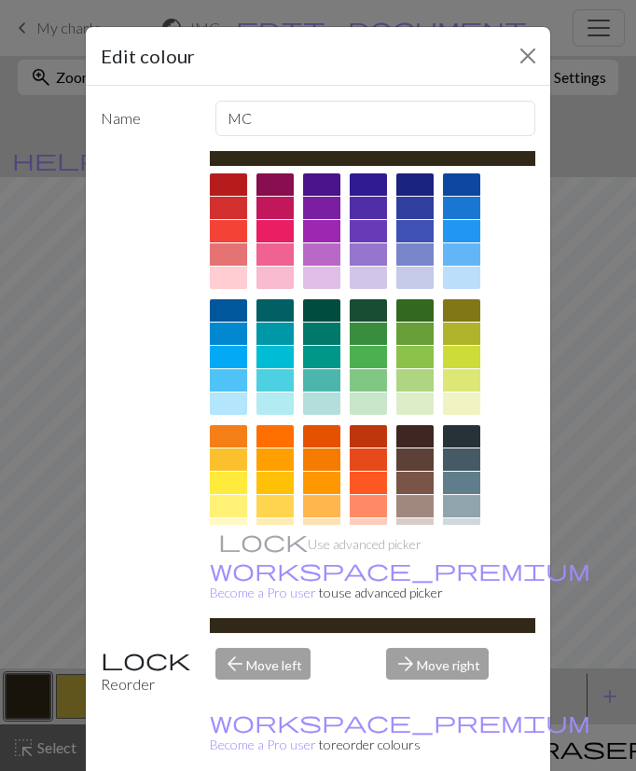
click at [239, 558] on div at bounding box center [228, 562] width 37 height 22
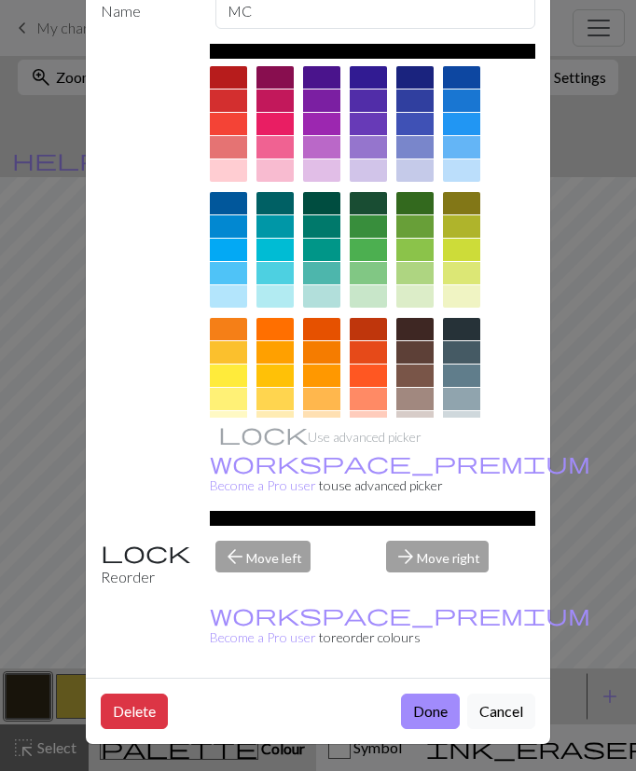
scroll to position [122, 0]
click at [435, 722] on button "Done" at bounding box center [430, 710] width 59 height 35
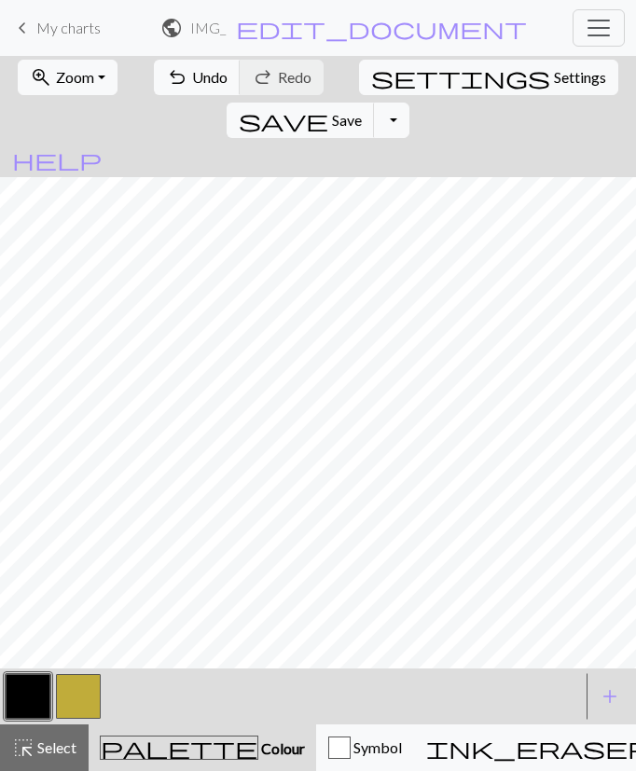
click at [73, 687] on button "button" at bounding box center [78, 696] width 45 height 45
click at [84, 694] on button "button" at bounding box center [78, 696] width 45 height 45
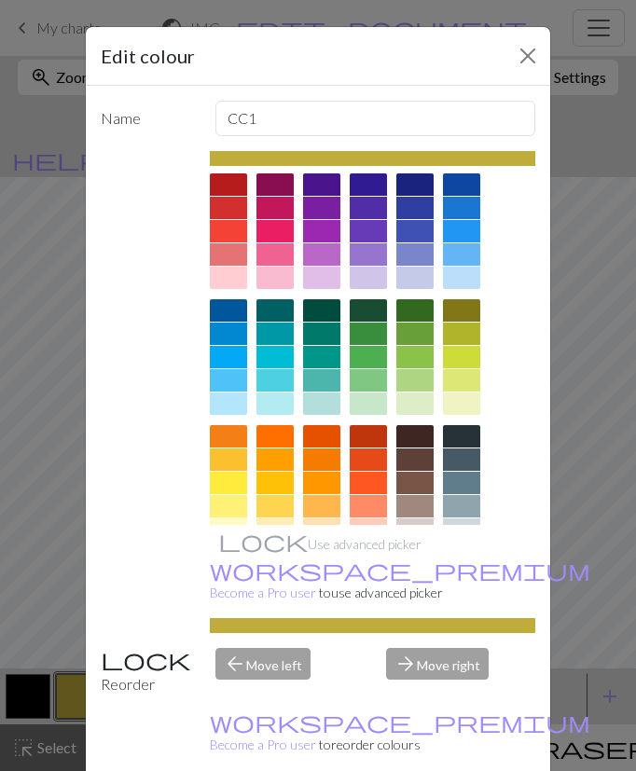
click at [235, 484] on div at bounding box center [228, 483] width 37 height 22
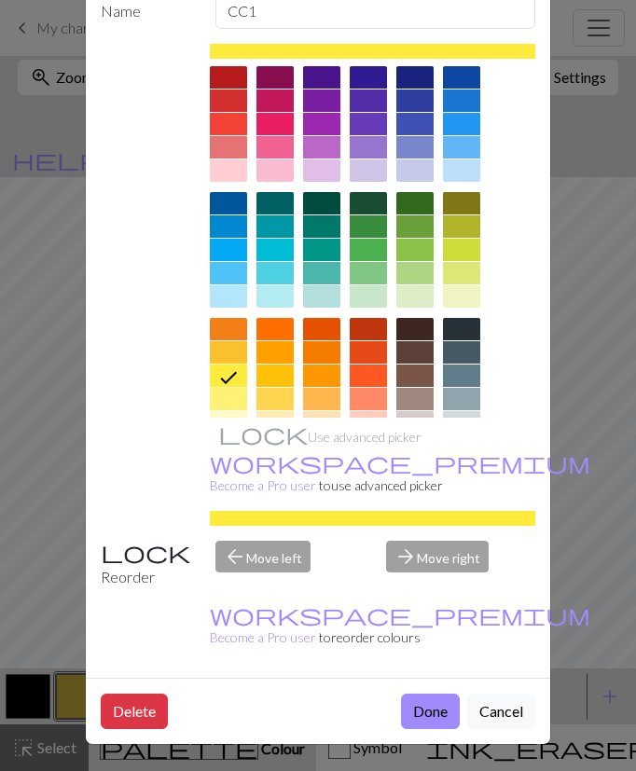
click at [424, 716] on button "Done" at bounding box center [430, 710] width 59 height 35
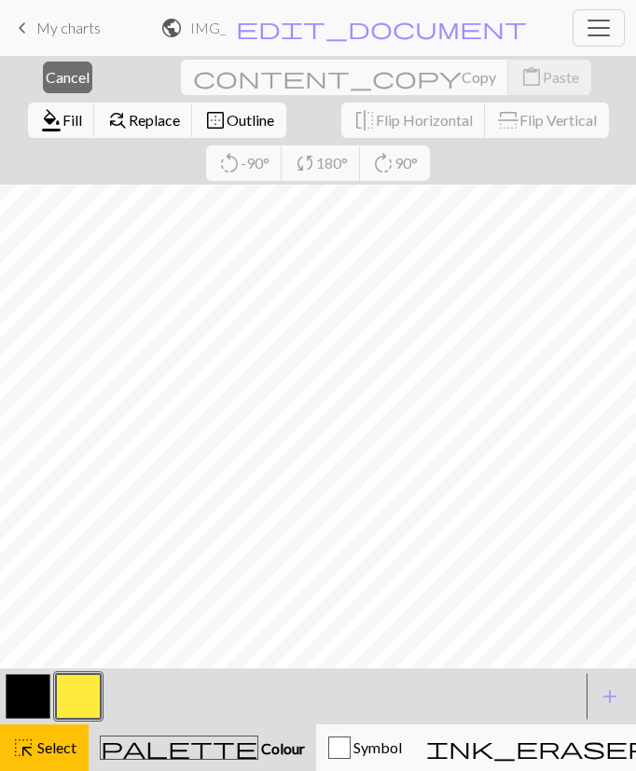
click at [62, 760] on button "highlight_alt Select Select" at bounding box center [44, 747] width 89 height 47
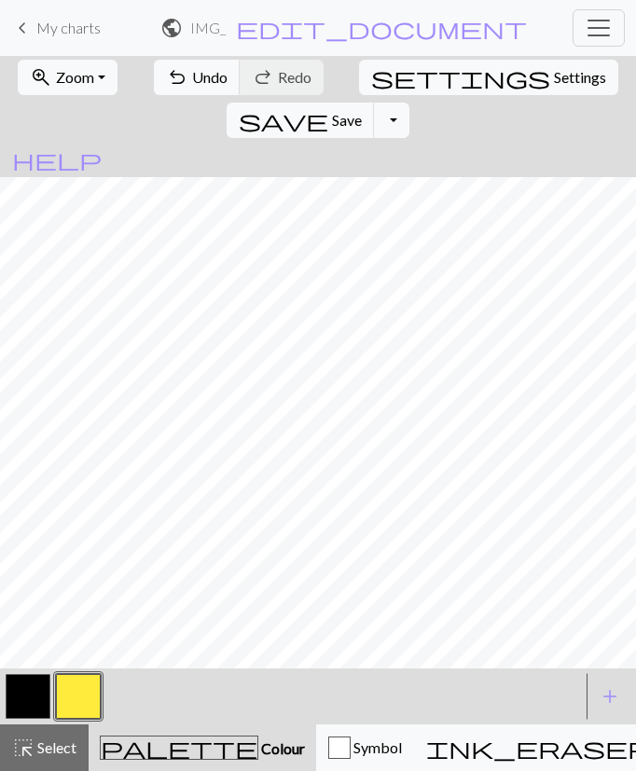
click at [25, 698] on button "button" at bounding box center [28, 696] width 45 height 45
click at [83, 696] on button "button" at bounding box center [78, 696] width 45 height 45
click at [22, 700] on button "button" at bounding box center [28, 696] width 45 height 45
click at [20, 707] on button "button" at bounding box center [28, 696] width 45 height 45
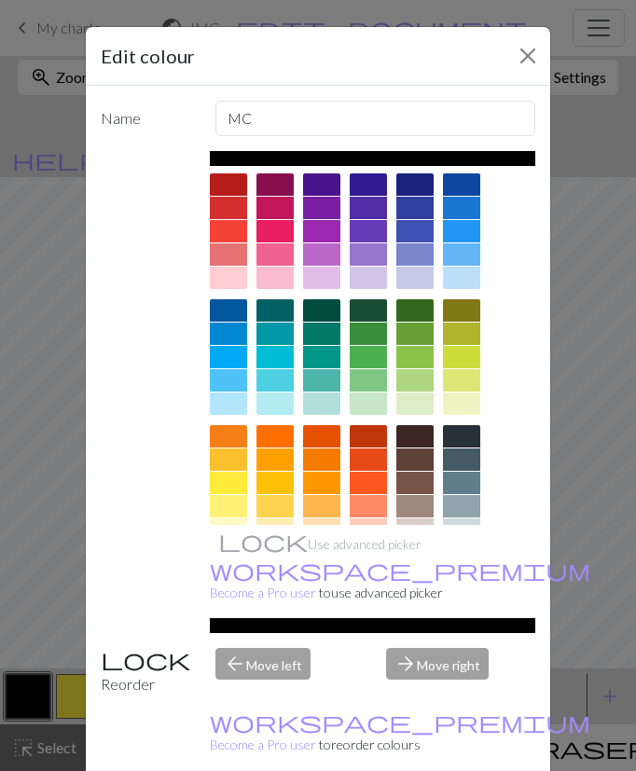
click at [515, 49] on button "Close" at bounding box center [528, 56] width 30 height 30
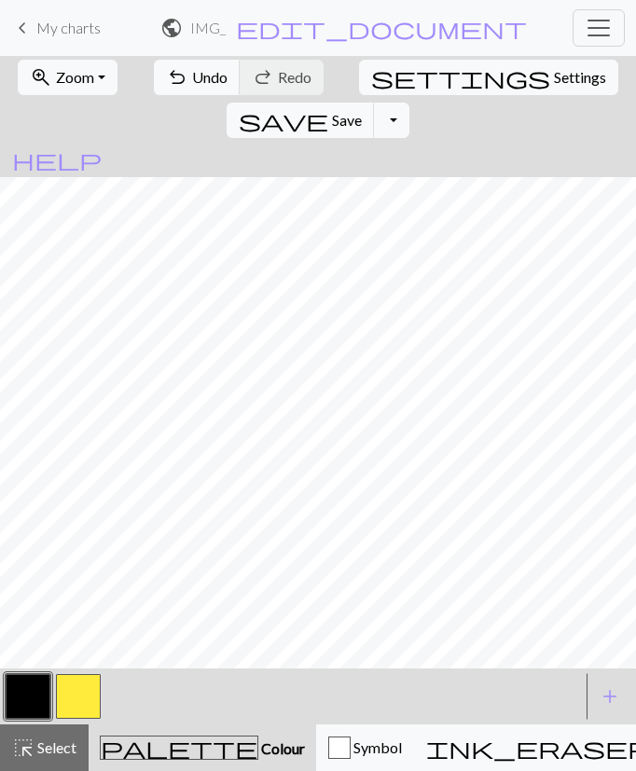
scroll to position [0, 0]
click at [23, 700] on button "button" at bounding box center [28, 696] width 45 height 45
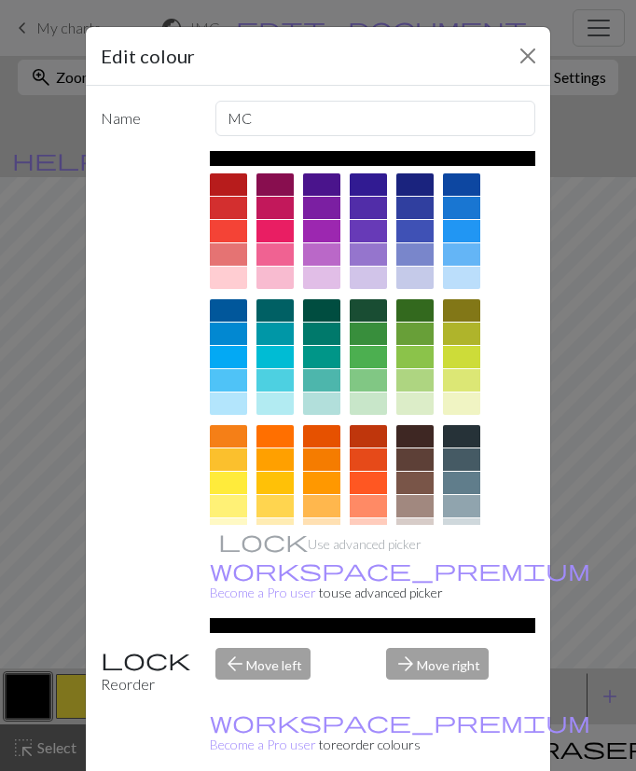
click at [535, 52] on button "Close" at bounding box center [528, 56] width 30 height 30
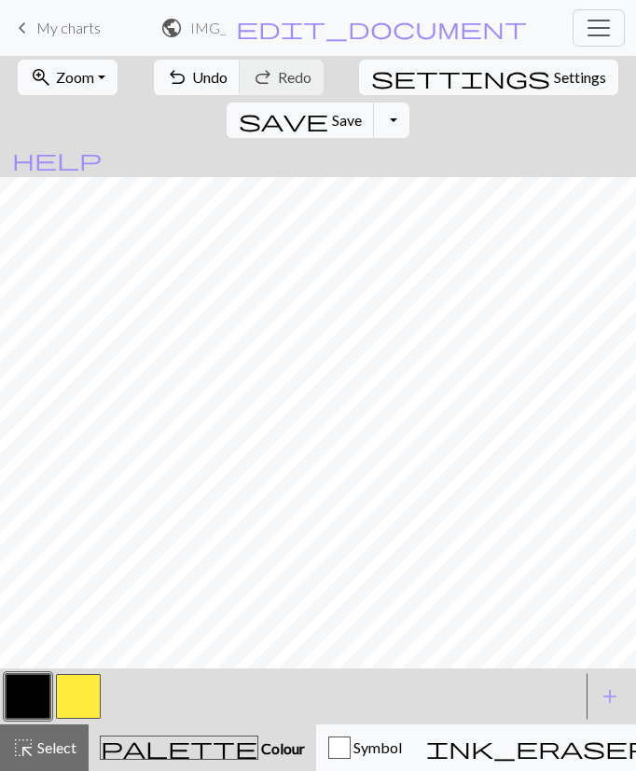
click at [72, 696] on button "button" at bounding box center [78, 696] width 45 height 45
click at [70, 695] on button "button" at bounding box center [78, 696] width 45 height 45
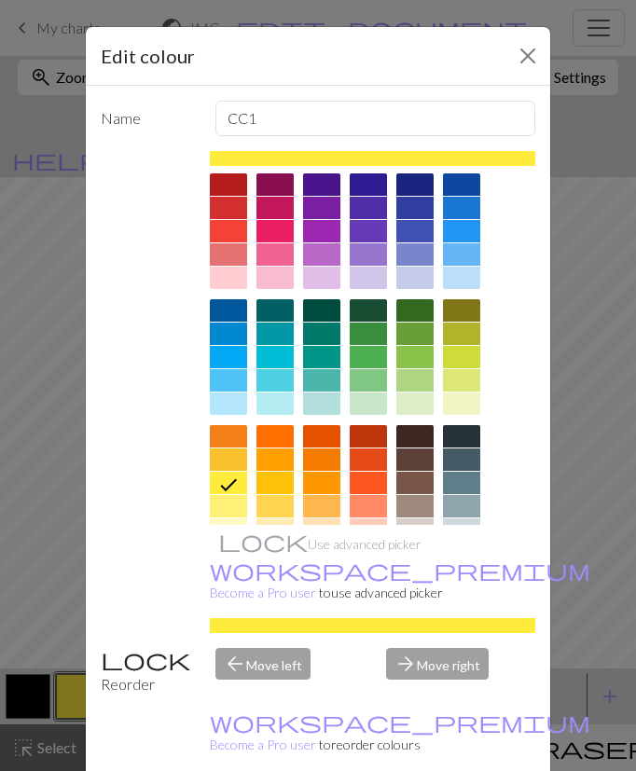
click at [520, 37] on div "Edit colour" at bounding box center [318, 56] width 464 height 59
click at [520, 36] on div "Edit colour" at bounding box center [318, 56] width 464 height 59
click at [533, 48] on button "Close" at bounding box center [528, 56] width 30 height 30
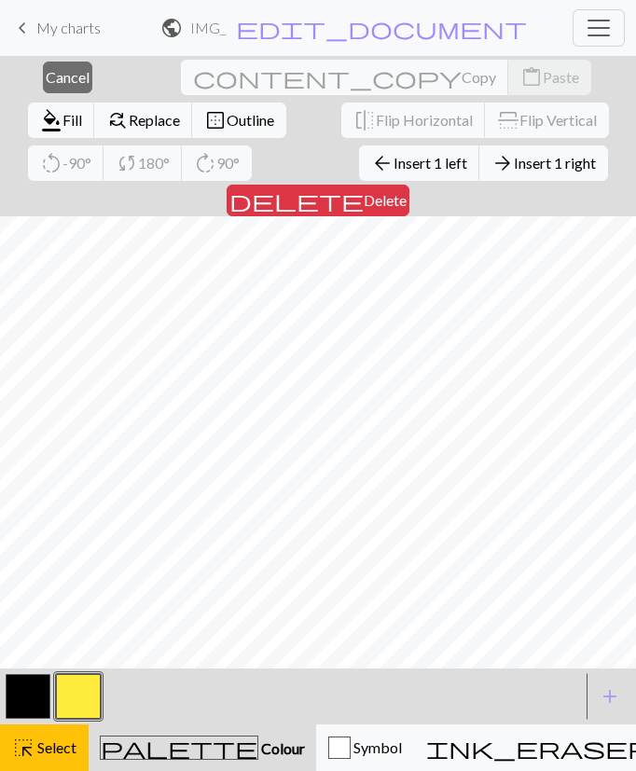
click at [55, 745] on span "Select" at bounding box center [55, 747] width 42 height 18
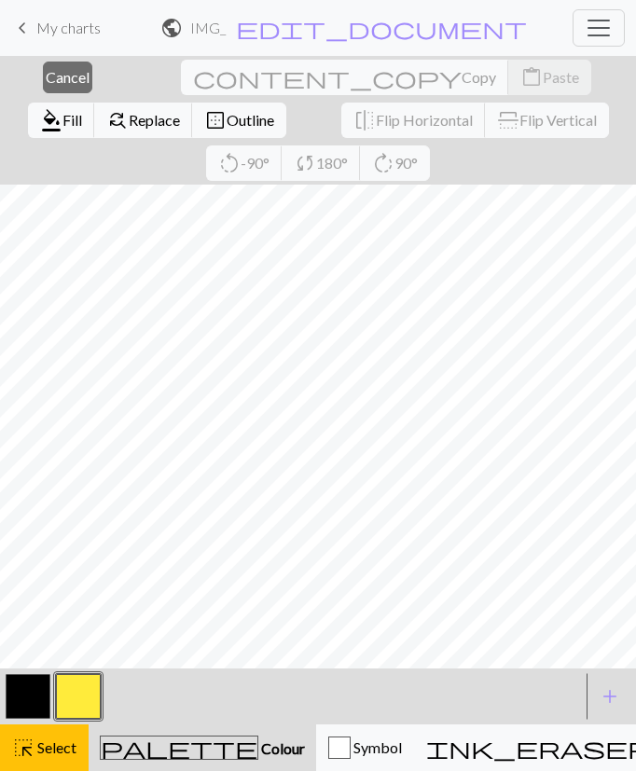
click at [53, 751] on span "Select" at bounding box center [55, 747] width 42 height 18
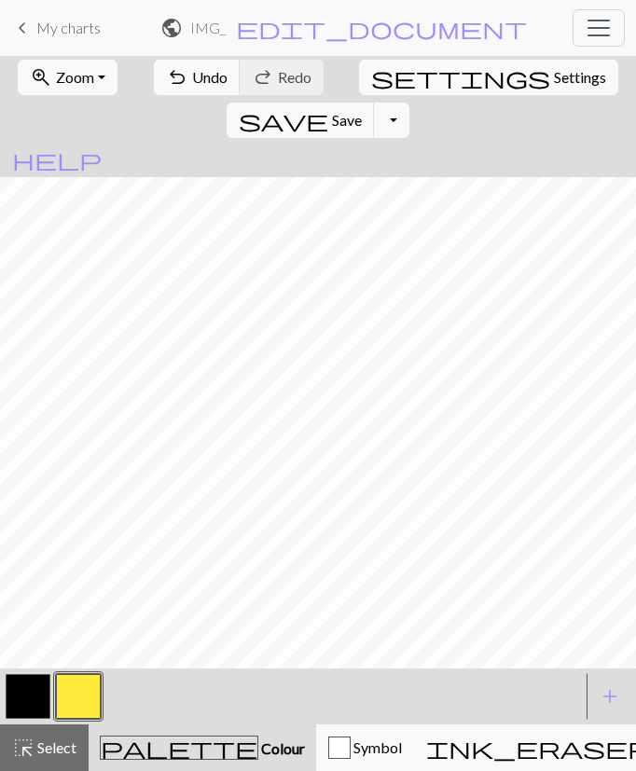
click at [168, 73] on span "undo" at bounding box center [177, 77] width 22 height 26
click at [168, 72] on span "undo" at bounding box center [177, 77] width 22 height 26
click at [169, 74] on span "undo" at bounding box center [177, 77] width 22 height 26
click at [23, 704] on button "button" at bounding box center [28, 696] width 45 height 45
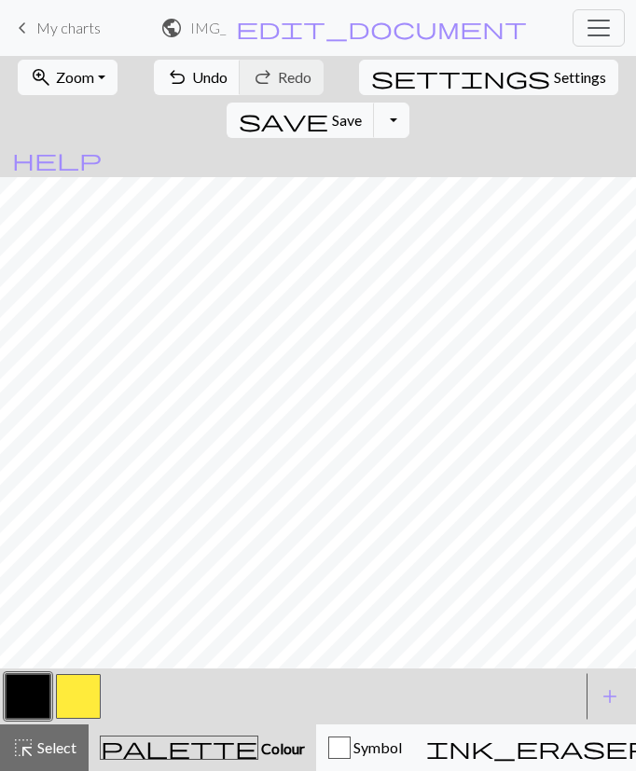
click at [85, 689] on button "button" at bounding box center [78, 696] width 45 height 45
click at [24, 701] on button "button" at bounding box center [28, 696] width 45 height 45
click at [82, 711] on button "button" at bounding box center [78, 696] width 45 height 45
click at [192, 71] on span "Undo" at bounding box center [209, 77] width 35 height 18
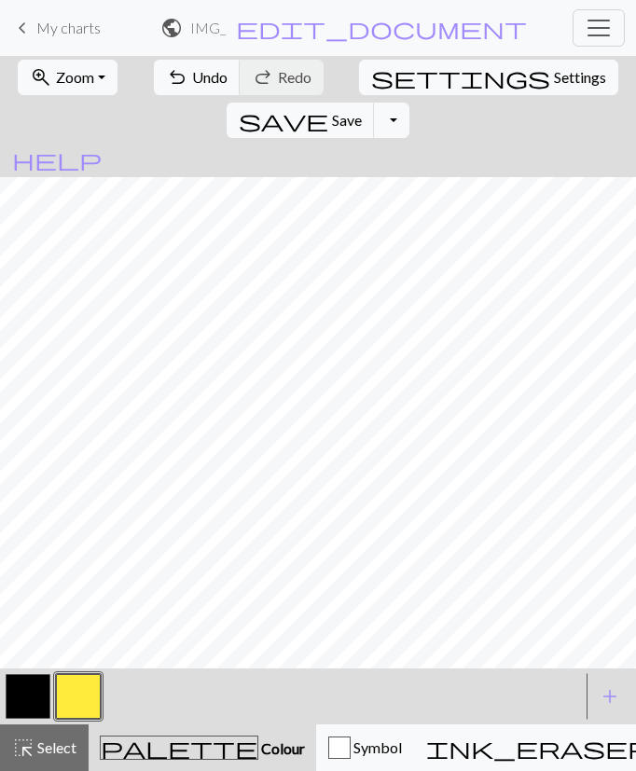
click at [192, 69] on span "Undo" at bounding box center [209, 77] width 35 height 18
click at [194, 75] on span "Undo" at bounding box center [209, 77] width 35 height 18
click at [28, 698] on button "button" at bounding box center [28, 696] width 45 height 45
click at [80, 691] on button "button" at bounding box center [78, 696] width 45 height 45
click at [203, 79] on span "Undo" at bounding box center [209, 77] width 35 height 18
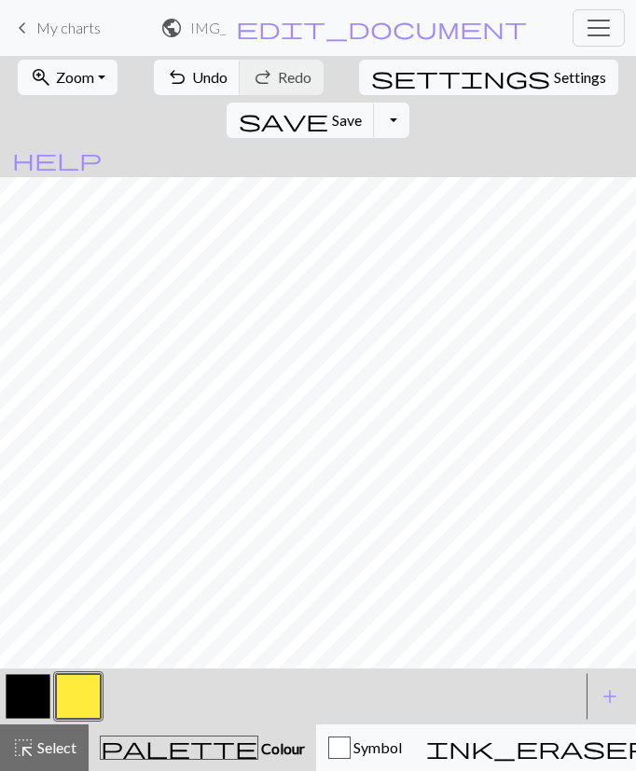
click at [192, 82] on span "Undo" at bounding box center [209, 77] width 35 height 18
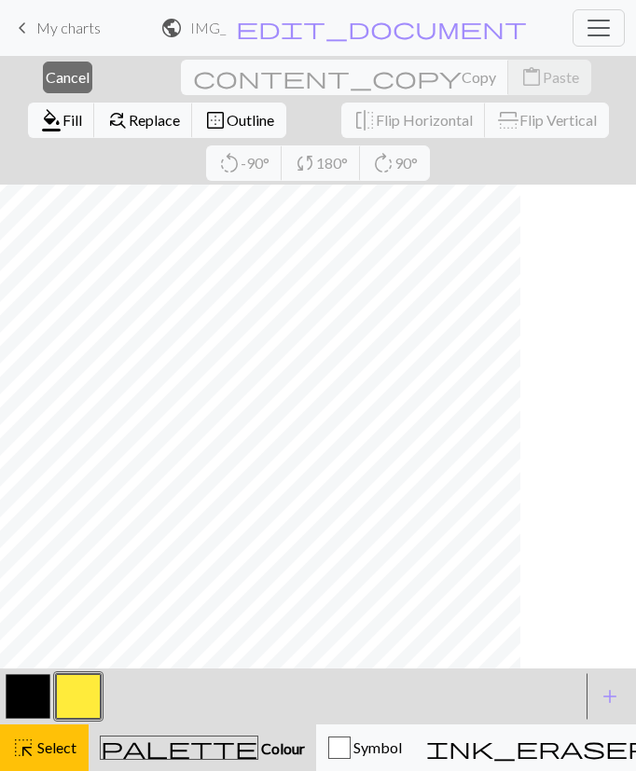
scroll to position [0, 913]
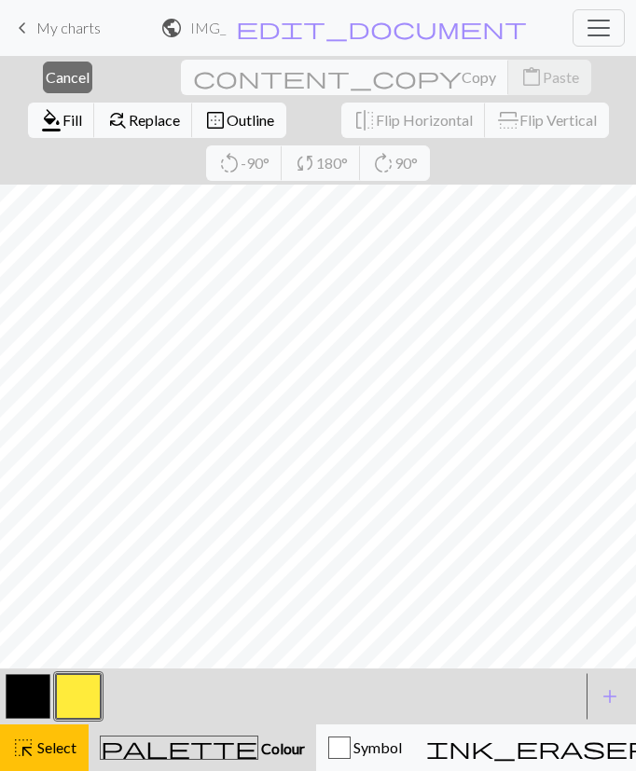
click at [49, 749] on span "Select" at bounding box center [55, 747] width 42 height 18
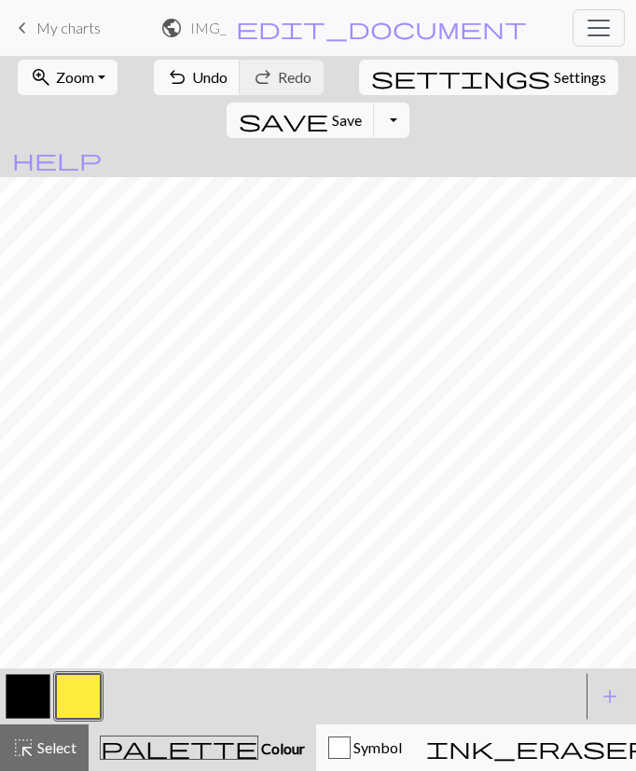
scroll to position [0, 218]
click at [27, 697] on button "button" at bounding box center [28, 696] width 45 height 45
click at [77, 701] on button "button" at bounding box center [78, 696] width 45 height 45
click at [170, 77] on span "undo" at bounding box center [177, 77] width 22 height 26
click at [175, 65] on button "undo Undo Undo" at bounding box center [197, 77] width 87 height 35
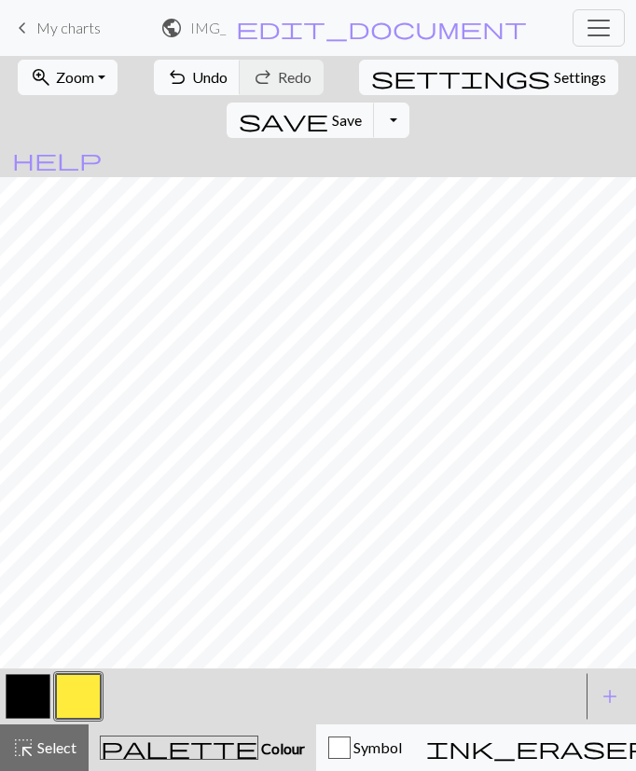
click at [24, 701] on button "button" at bounding box center [28, 696] width 45 height 45
click at [89, 696] on button "button" at bounding box center [78, 696] width 45 height 45
click at [192, 72] on span "Undo" at bounding box center [209, 77] width 35 height 18
click at [28, 706] on button "button" at bounding box center [28, 696] width 45 height 45
click at [97, 679] on button "button" at bounding box center [78, 696] width 45 height 45
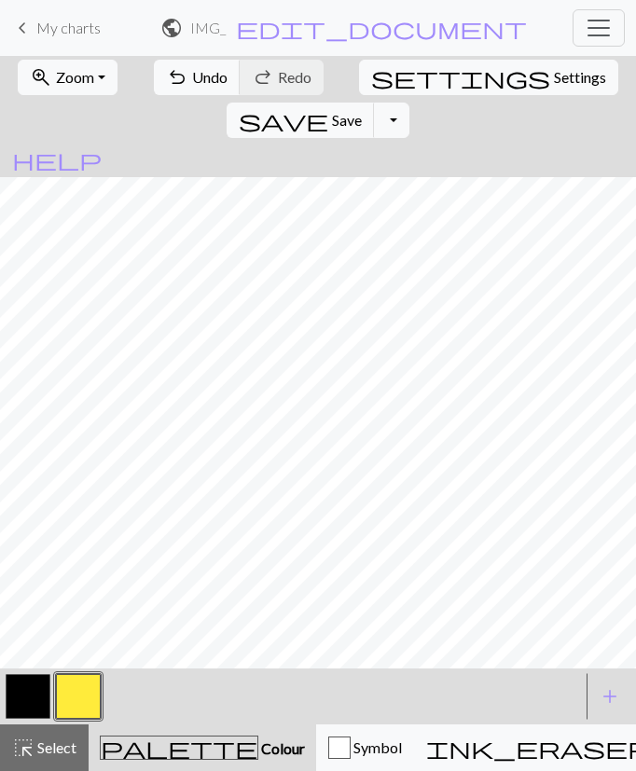
scroll to position [0, 0]
click at [23, 693] on button "button" at bounding box center [28, 696] width 45 height 45
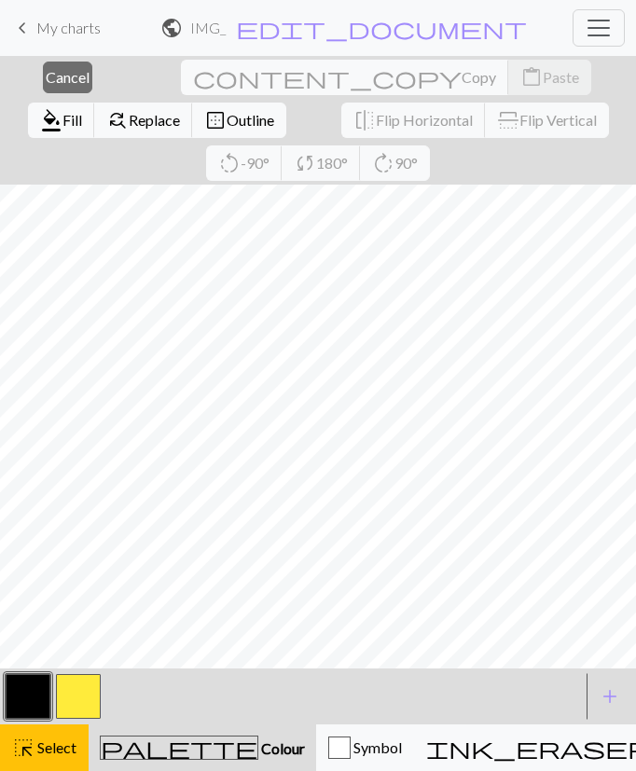
click at [48, 754] on span "Select" at bounding box center [55, 747] width 42 height 18
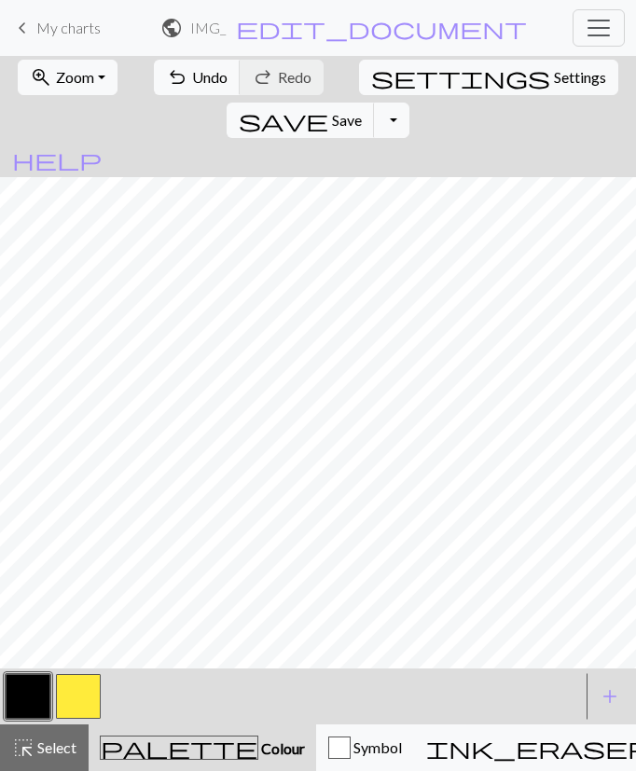
click at [84, 698] on button "button" at bounding box center [78, 696] width 45 height 45
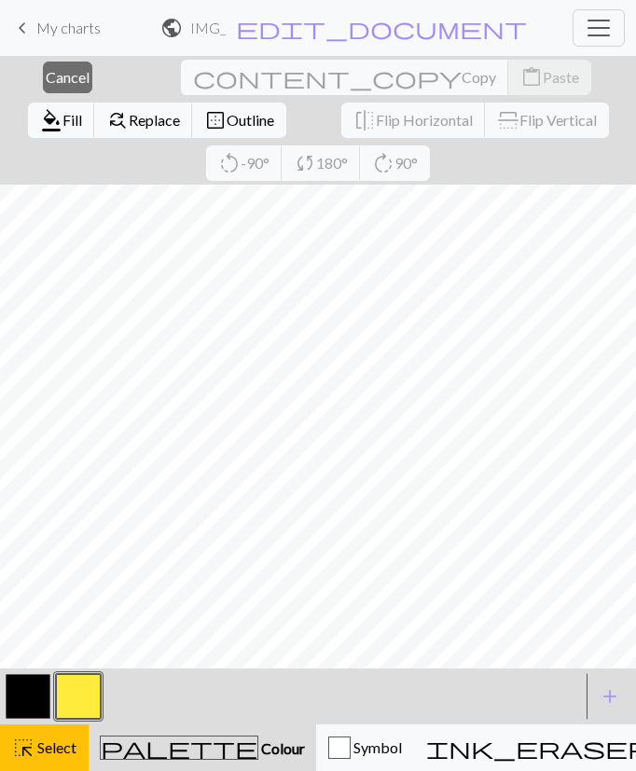
click at [45, 745] on span "Select" at bounding box center [55, 747] width 42 height 18
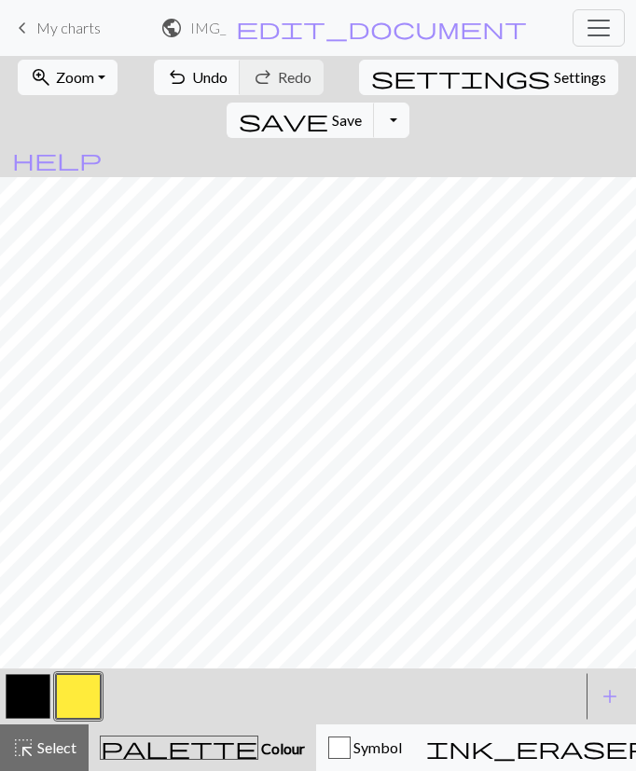
click at [41, 693] on button "button" at bounding box center [28, 696] width 45 height 45
click at [76, 706] on button "button" at bounding box center [78, 696] width 45 height 45
click at [203, 80] on span "Undo" at bounding box center [209, 77] width 35 height 18
click at [203, 79] on span "Undo" at bounding box center [209, 77] width 35 height 18
click at [198, 75] on span "Undo" at bounding box center [209, 77] width 35 height 18
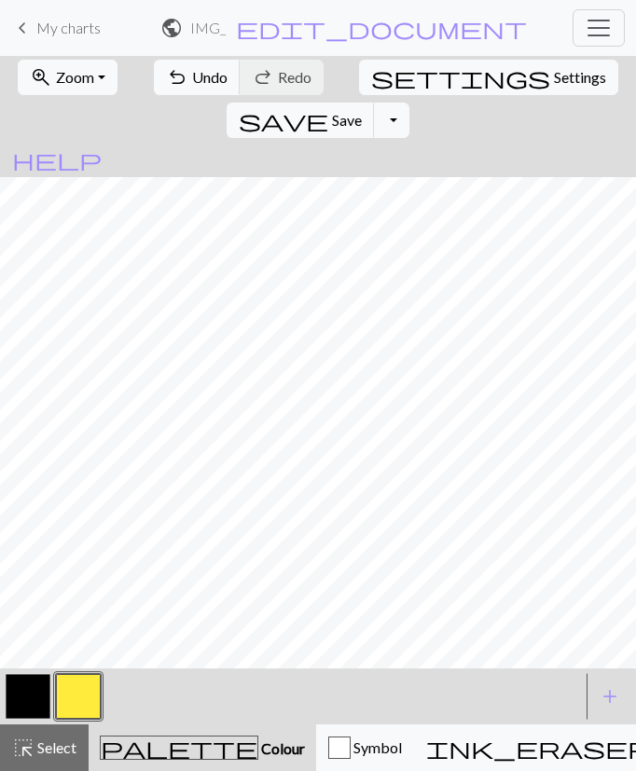
click at [16, 705] on button "button" at bounding box center [28, 696] width 45 height 45
click at [80, 696] on button "button" at bounding box center [78, 696] width 45 height 45
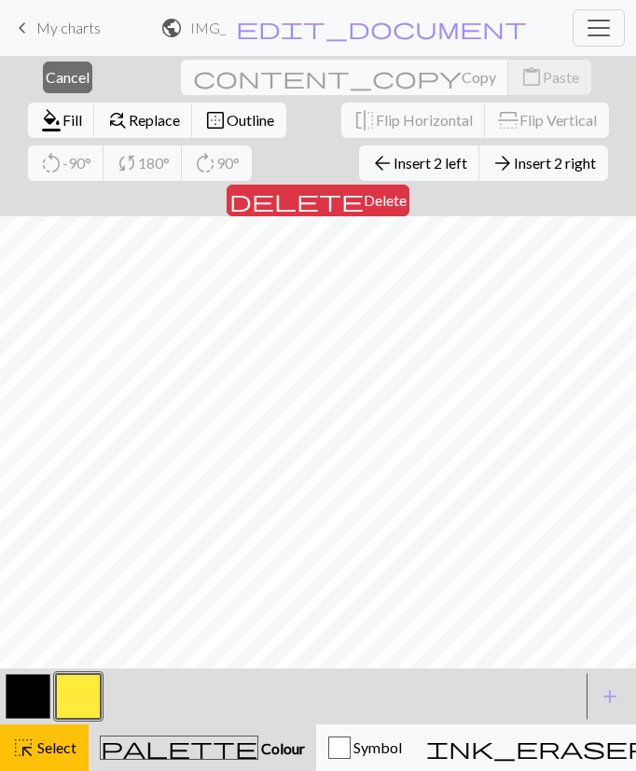
click at [54, 748] on span "Select" at bounding box center [55, 747] width 42 height 18
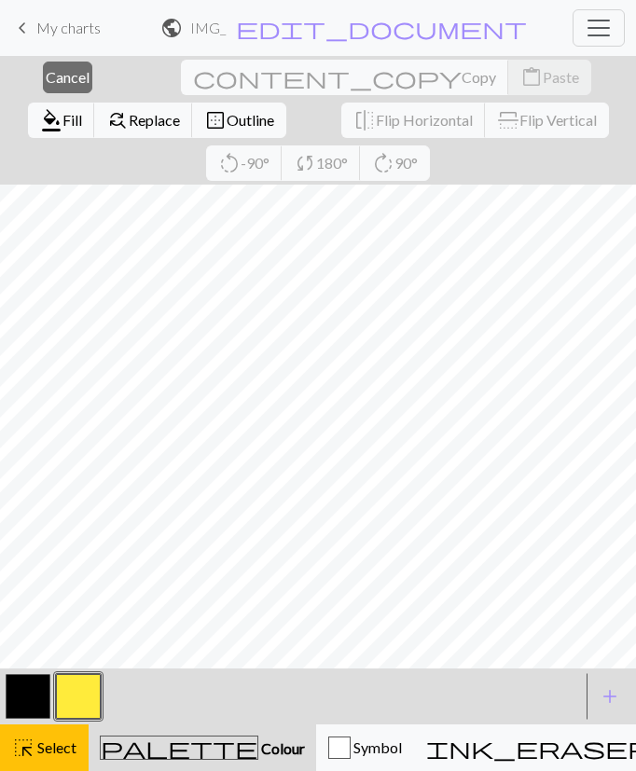
click at [52, 759] on button "highlight_alt Select Select" at bounding box center [44, 747] width 89 height 47
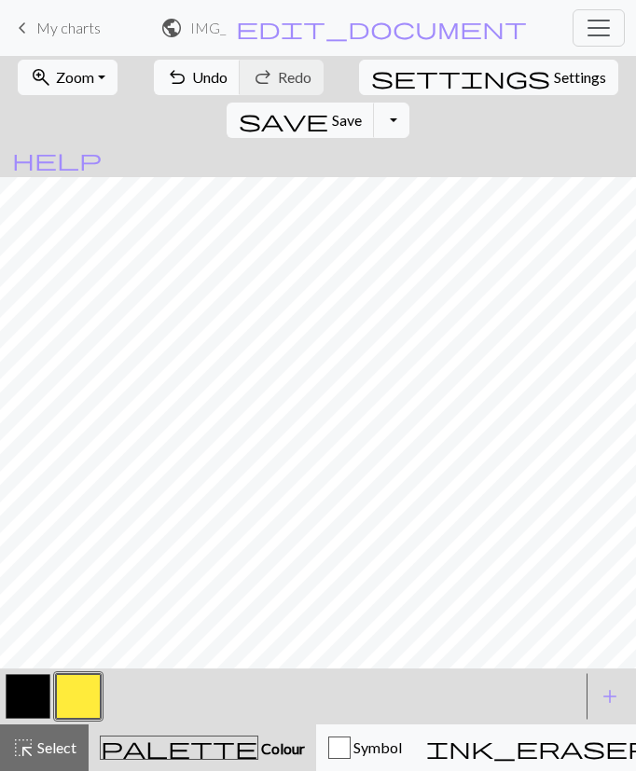
click at [49, 756] on span "Select" at bounding box center [55, 747] width 42 height 18
click at [47, 750] on span "Select" at bounding box center [55, 747] width 42 height 18
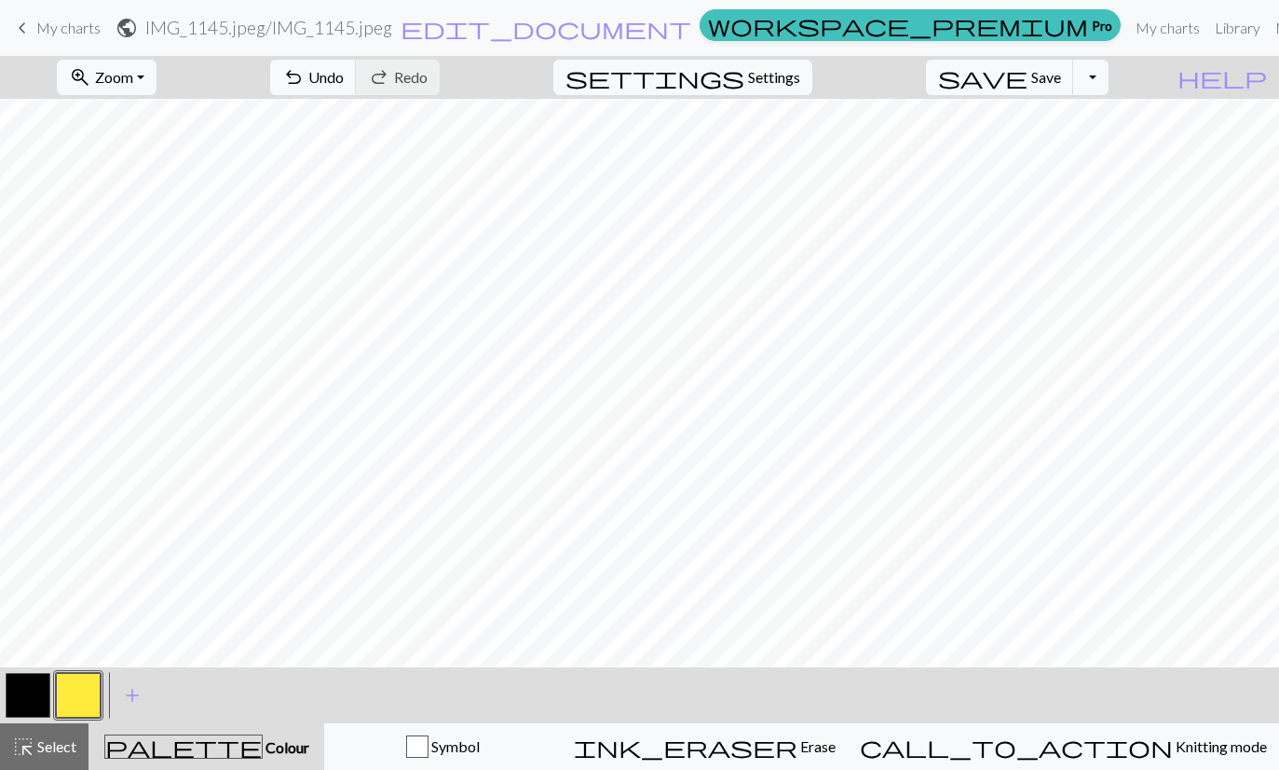
click at [70, 738] on span "Select" at bounding box center [55, 746] width 42 height 18
click at [69, 737] on span "Select" at bounding box center [55, 746] width 42 height 18
click at [70, 745] on span "Select" at bounding box center [55, 746] width 42 height 18
click at [1074, 63] on button "save Save Save" at bounding box center [1000, 77] width 148 height 35
click at [1061, 82] on span "Save" at bounding box center [1047, 77] width 30 height 18
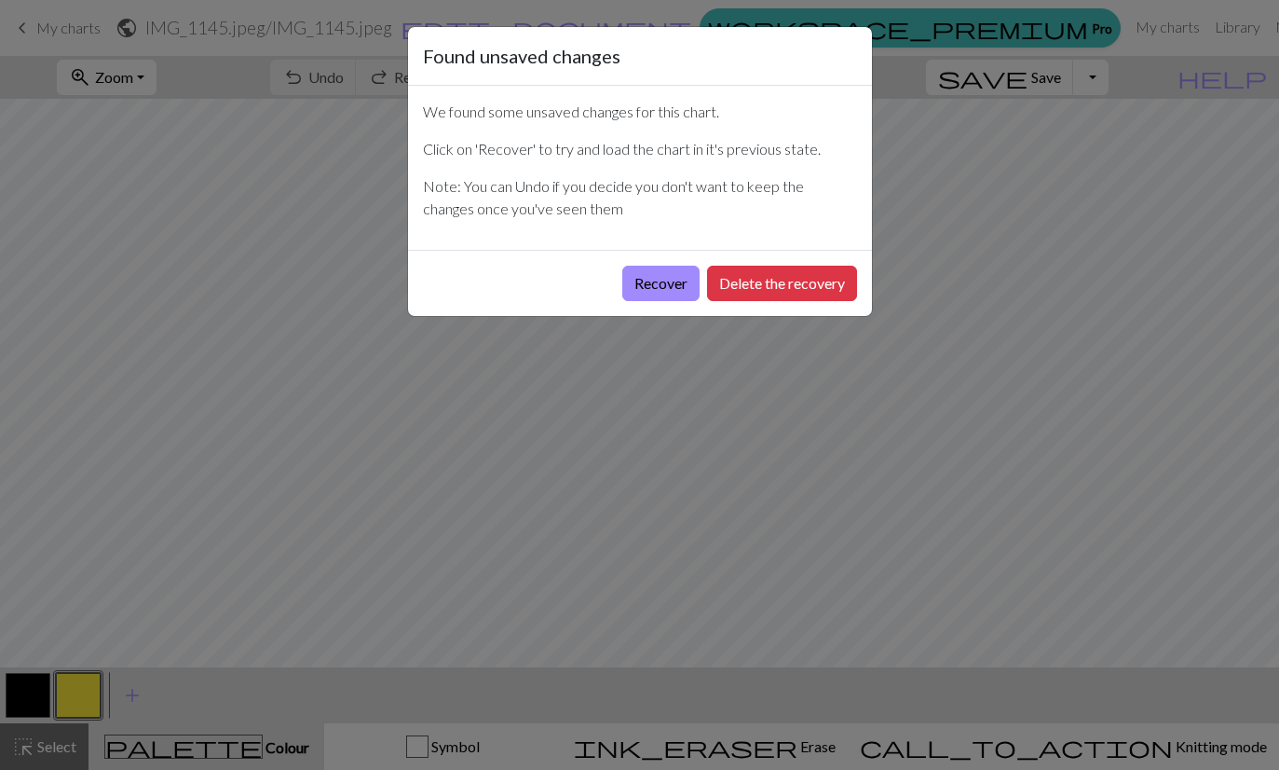
click at [674, 251] on div "Recover Delete the recovery" at bounding box center [640, 283] width 464 height 66
click at [682, 286] on button "Recover" at bounding box center [660, 283] width 77 height 35
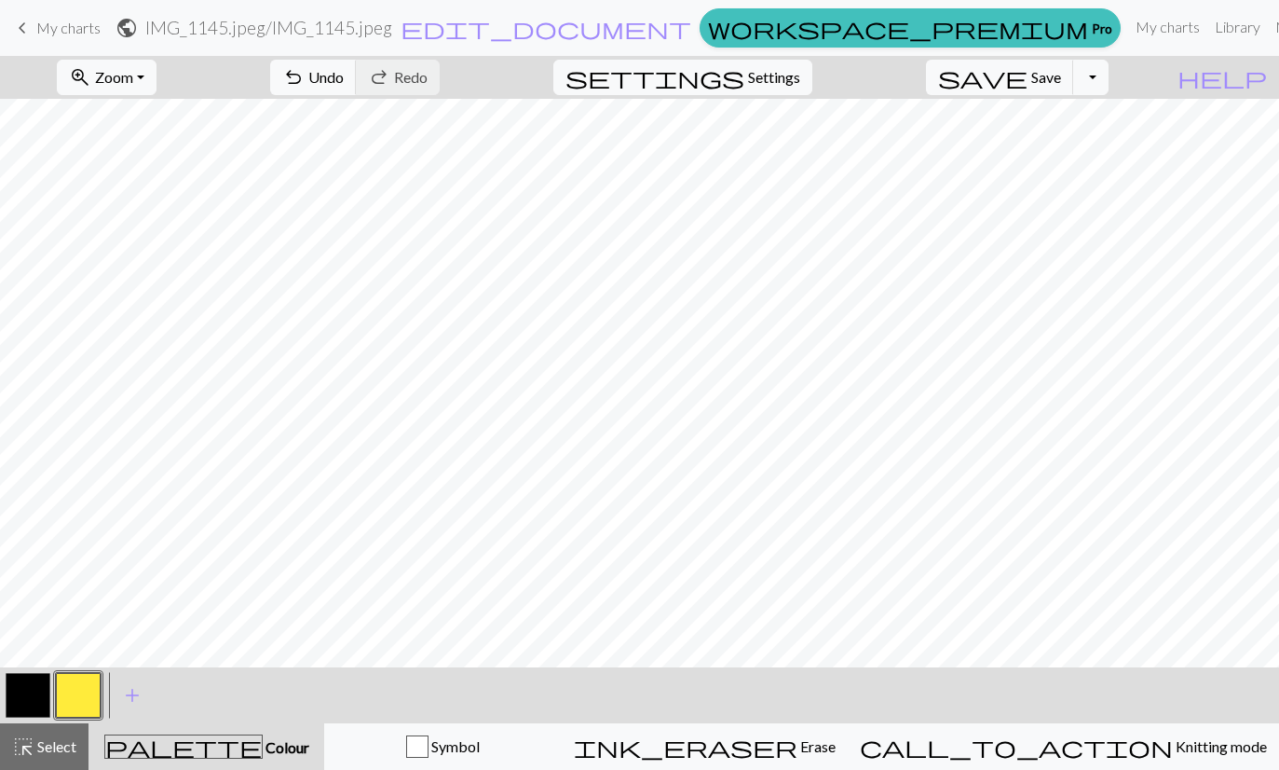
click at [70, 748] on span "Select" at bounding box center [55, 746] width 42 height 18
click at [61, 743] on span "Select" at bounding box center [55, 746] width 42 height 18
click at [66, 753] on span "Select" at bounding box center [55, 746] width 42 height 18
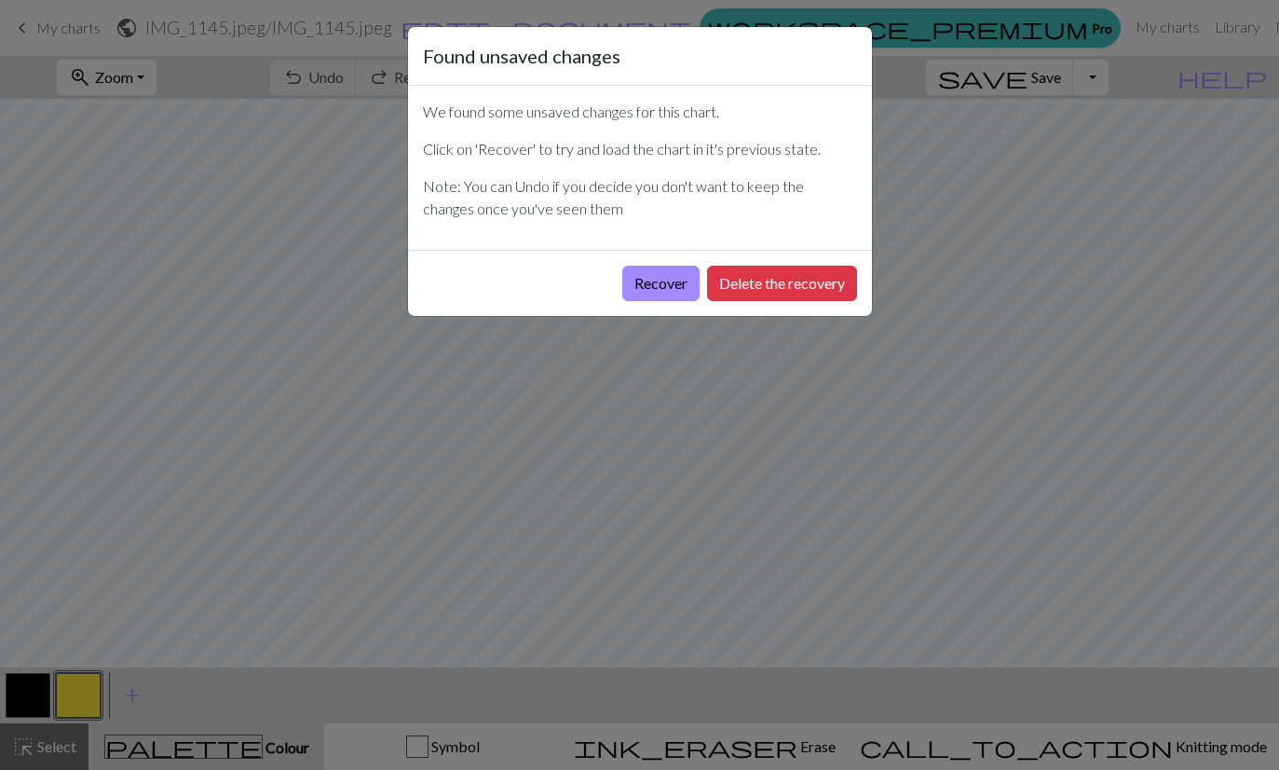
click at [670, 285] on button "Recover" at bounding box center [660, 283] width 77 height 35
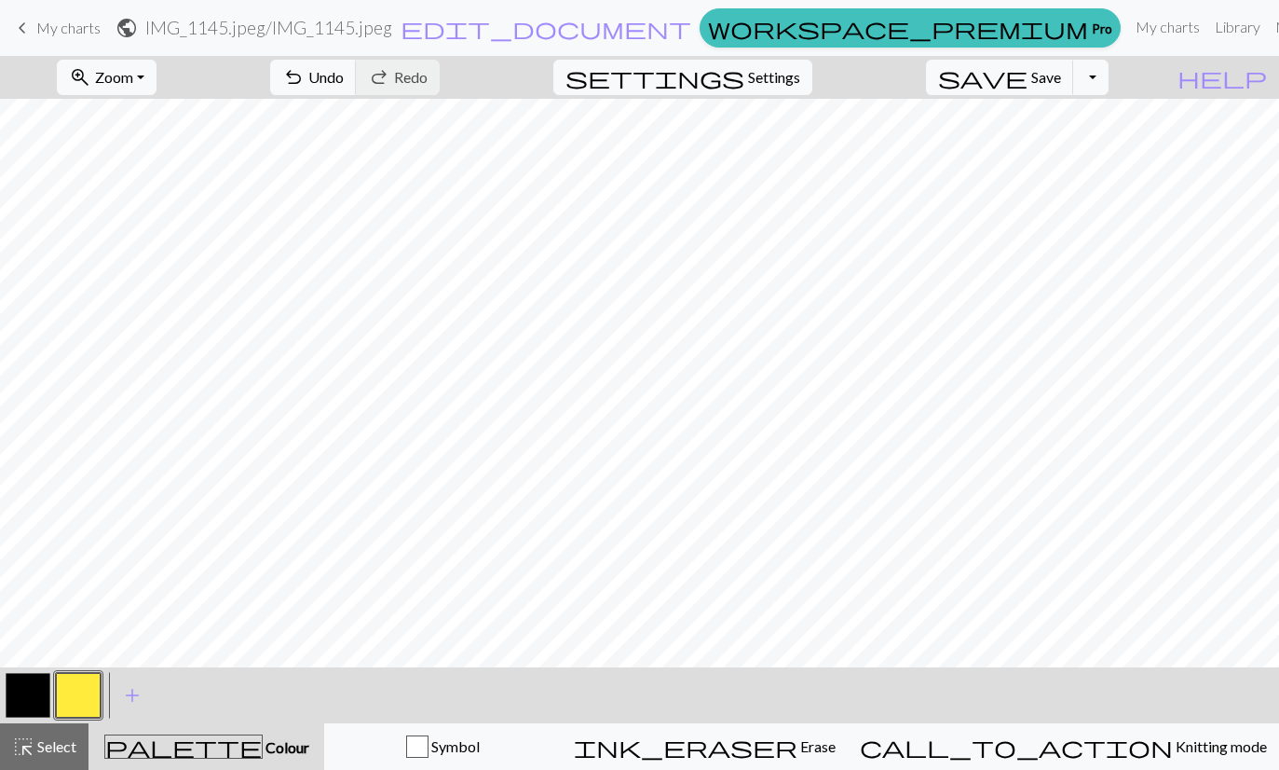
click at [61, 751] on span "Select" at bounding box center [55, 746] width 42 height 18
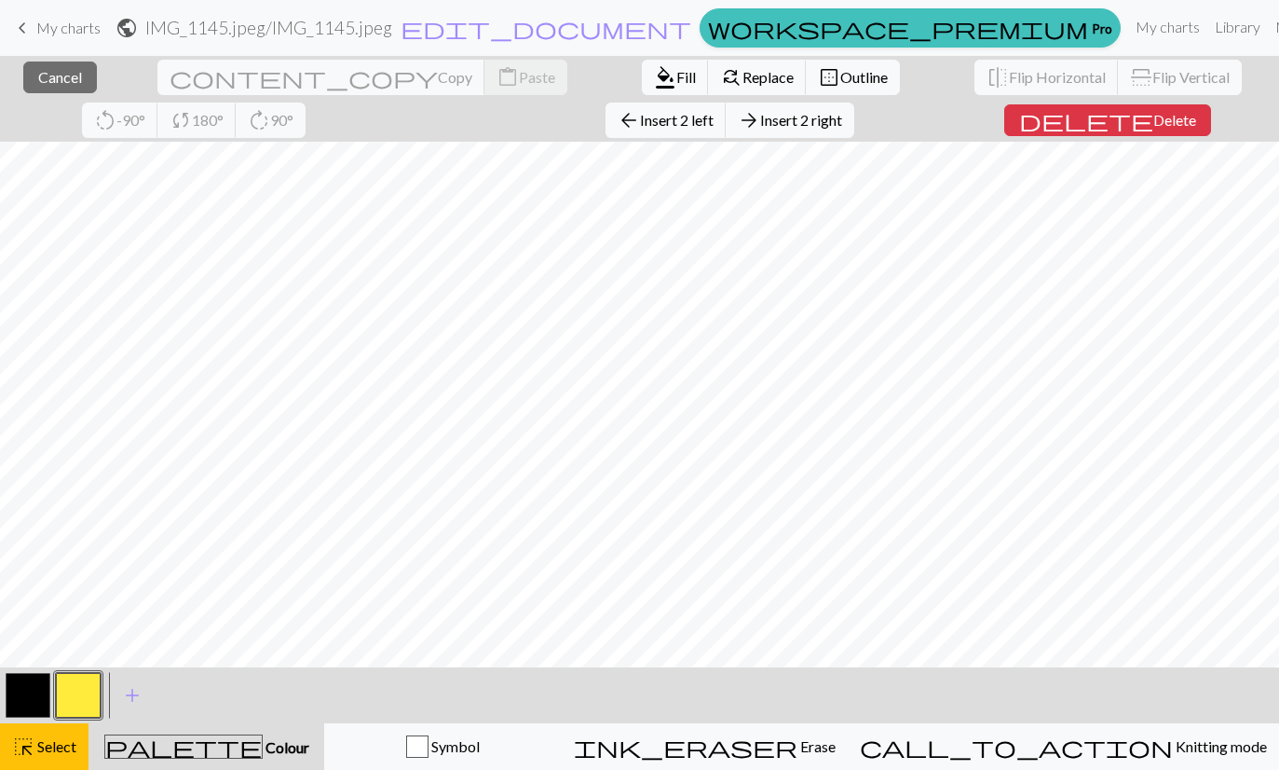
click at [1154, 121] on span "Delete" at bounding box center [1175, 120] width 43 height 18
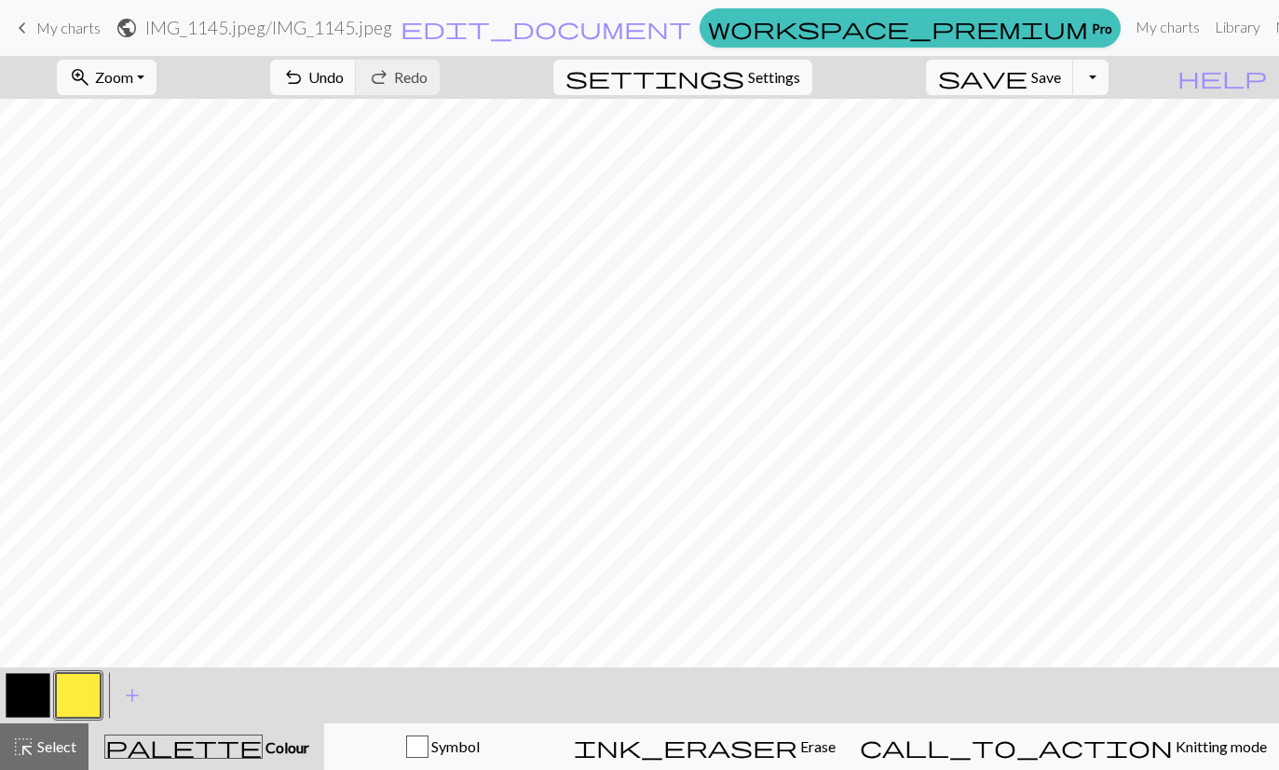
click at [1173, 742] on span "Knitting mode" at bounding box center [1220, 746] width 94 height 18
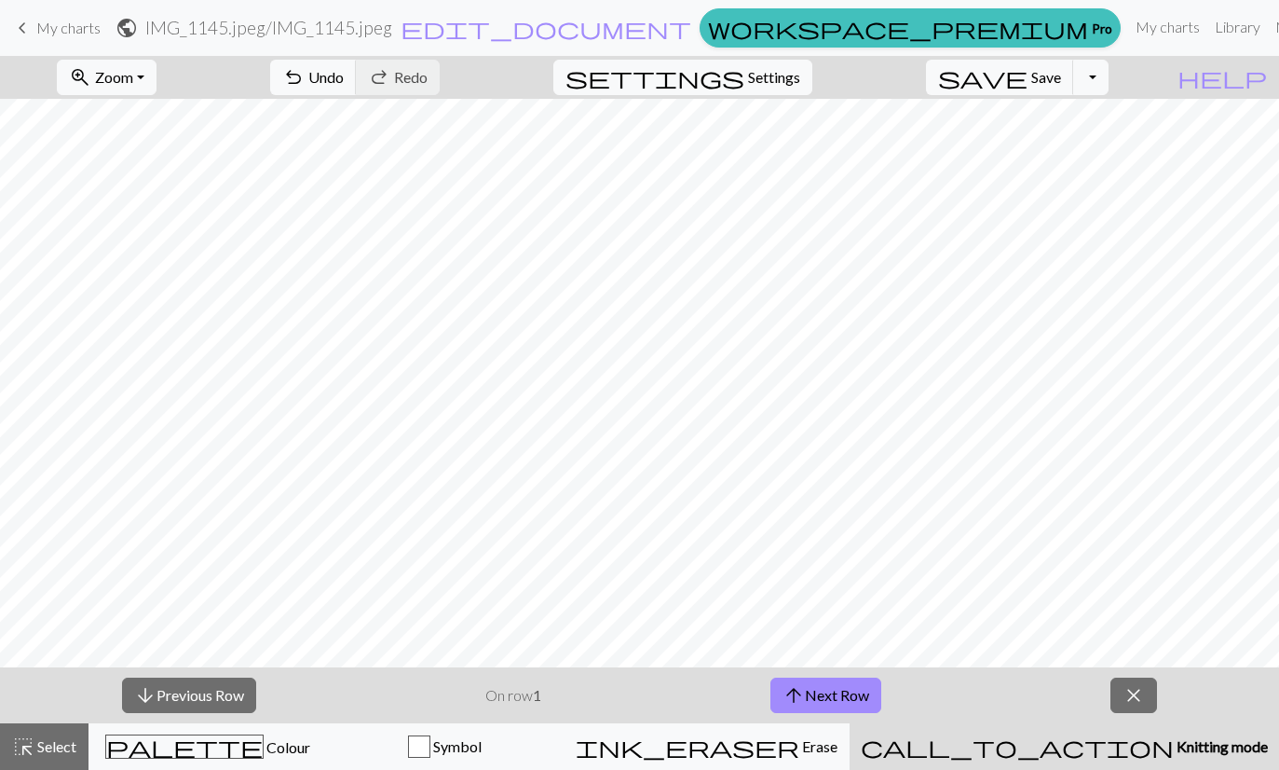
click at [1120, 756] on div "call_to_action Knitting mode Knitting mode" at bounding box center [1064, 746] width 407 height 22
click at [1127, 696] on span "close" at bounding box center [1134, 695] width 22 height 26
